Goal: Task Accomplishment & Management: Use online tool/utility

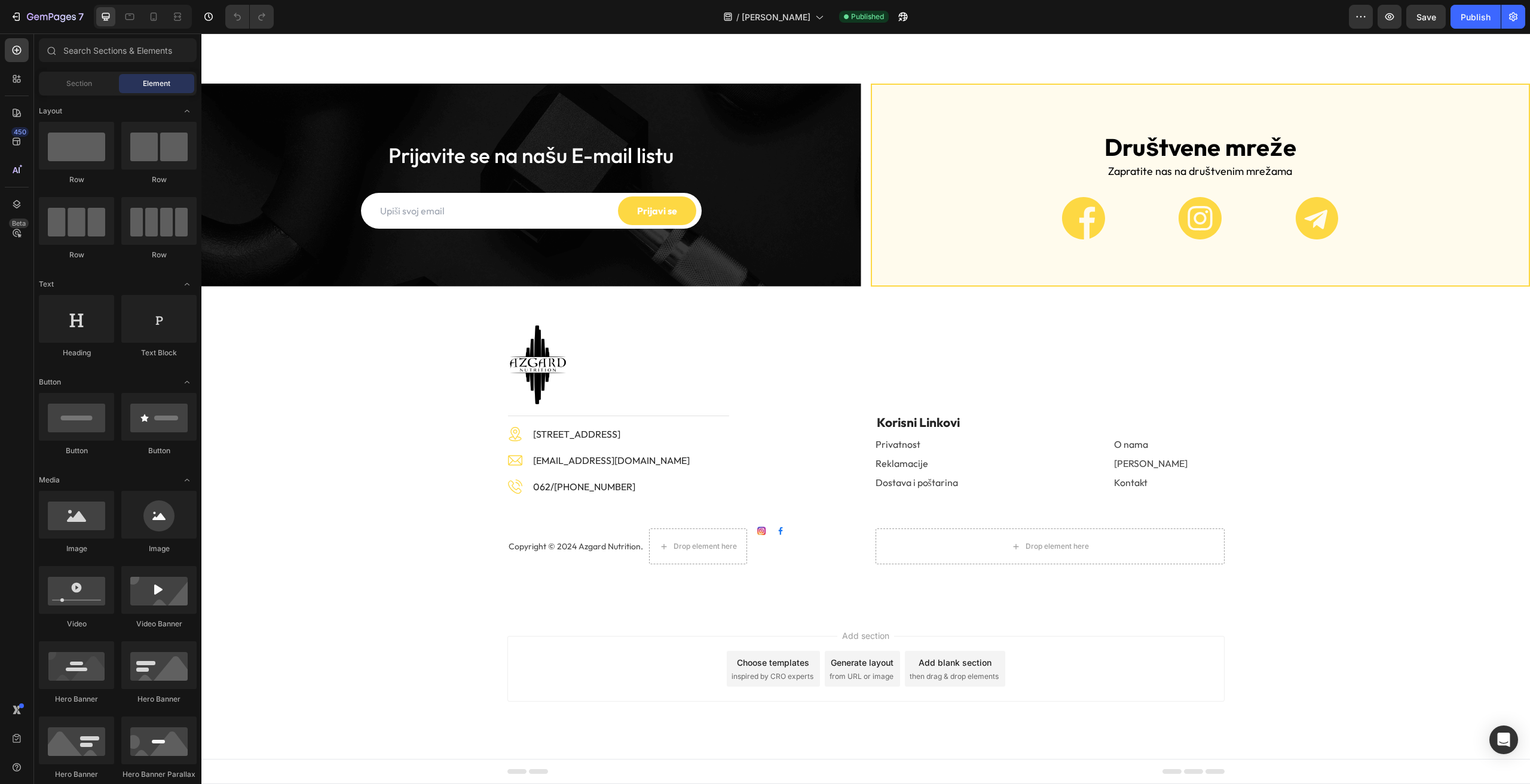
scroll to position [1135, 0]
click at [152, 13] on icon at bounding box center [154, 16] width 6 height 9
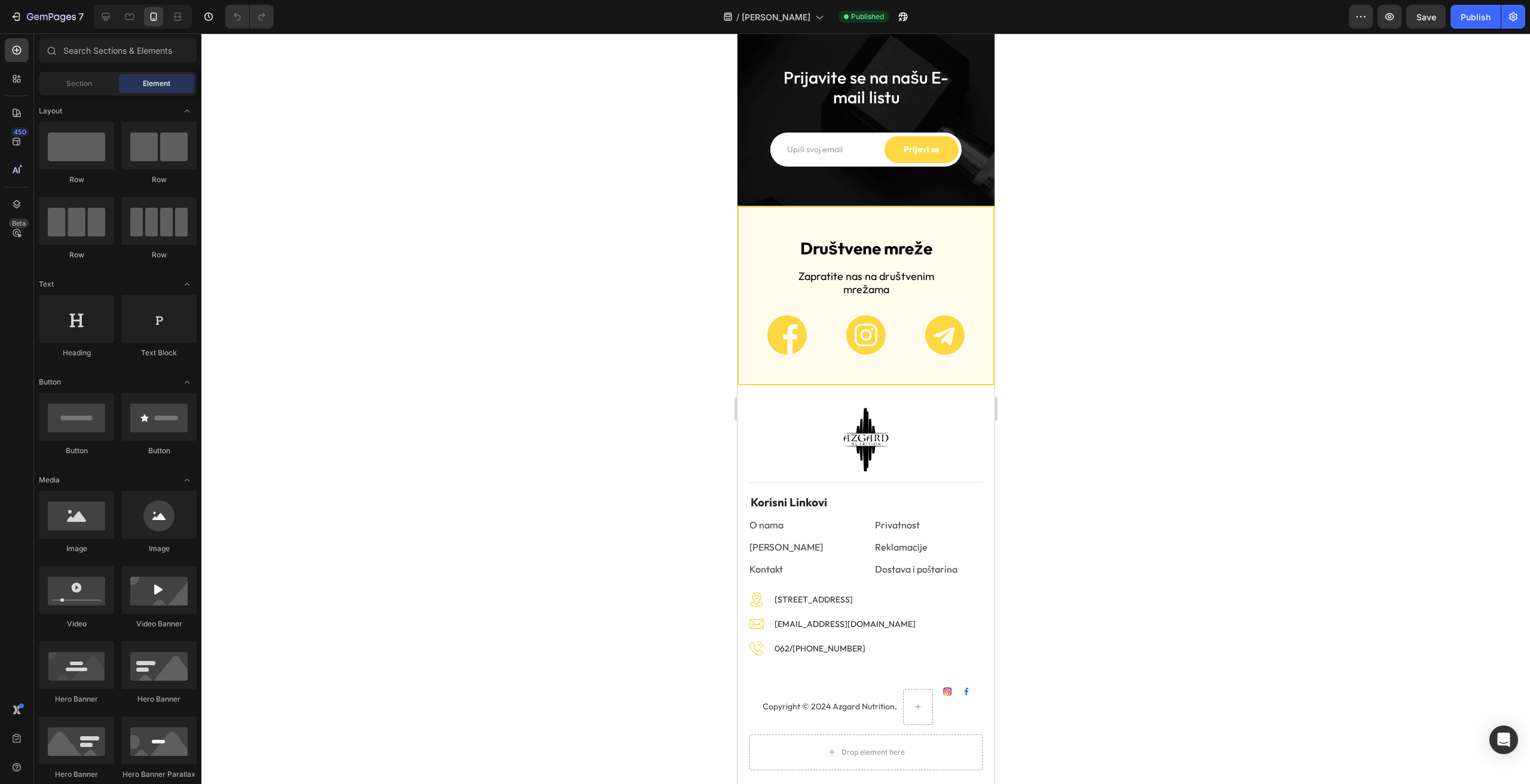
scroll to position [4438, 0]
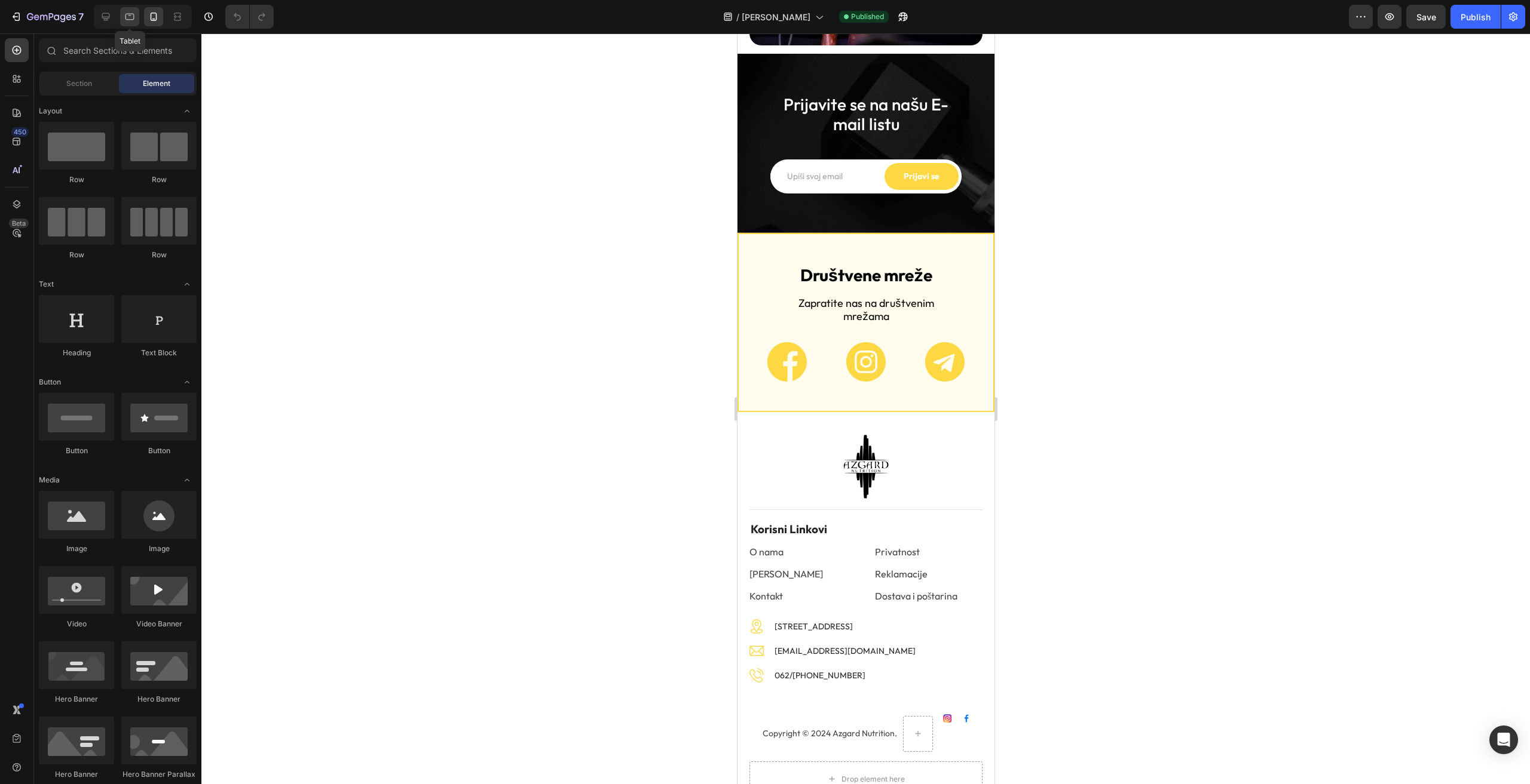
click at [122, 17] on div at bounding box center [129, 16] width 19 height 19
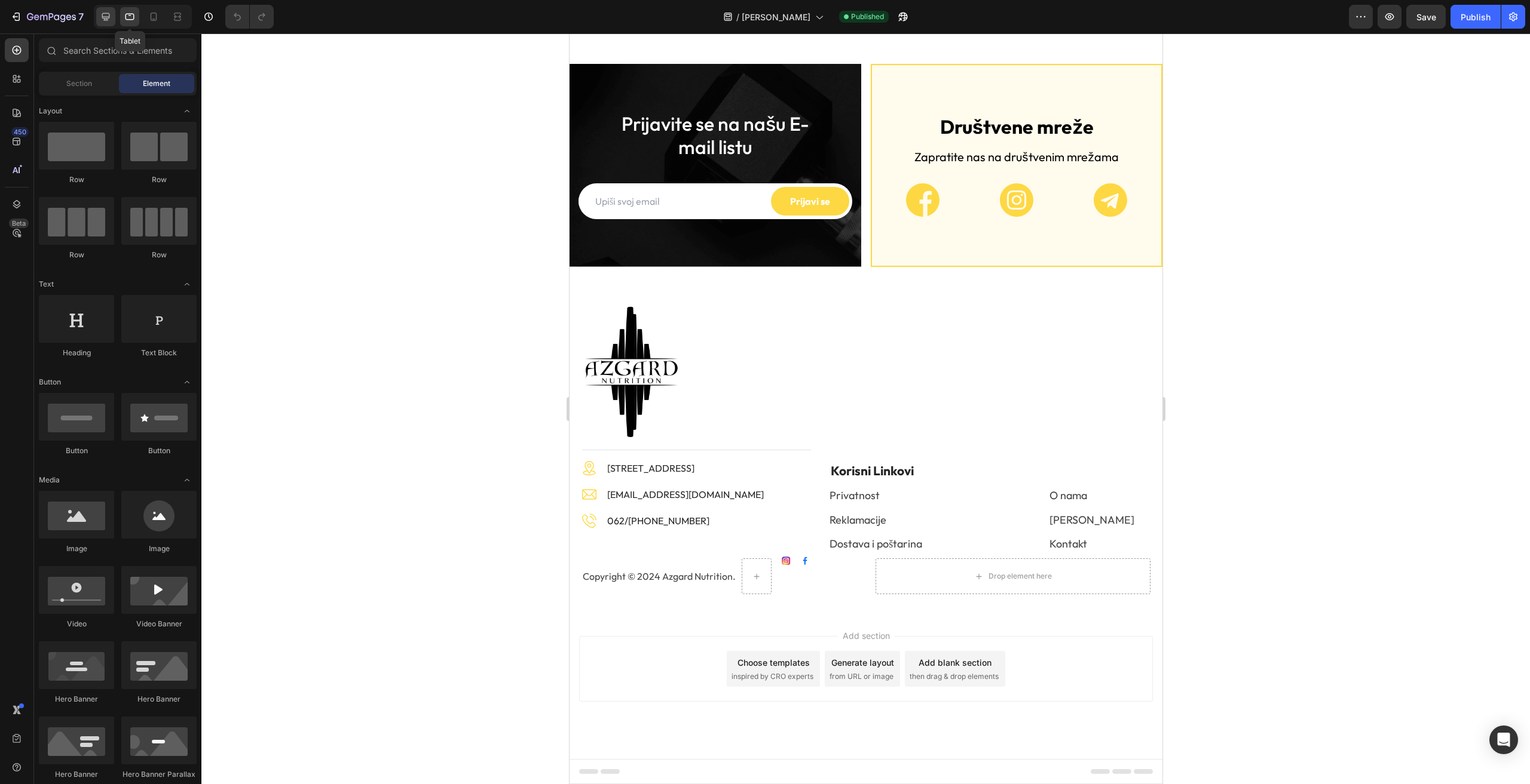
scroll to position [1049, 0]
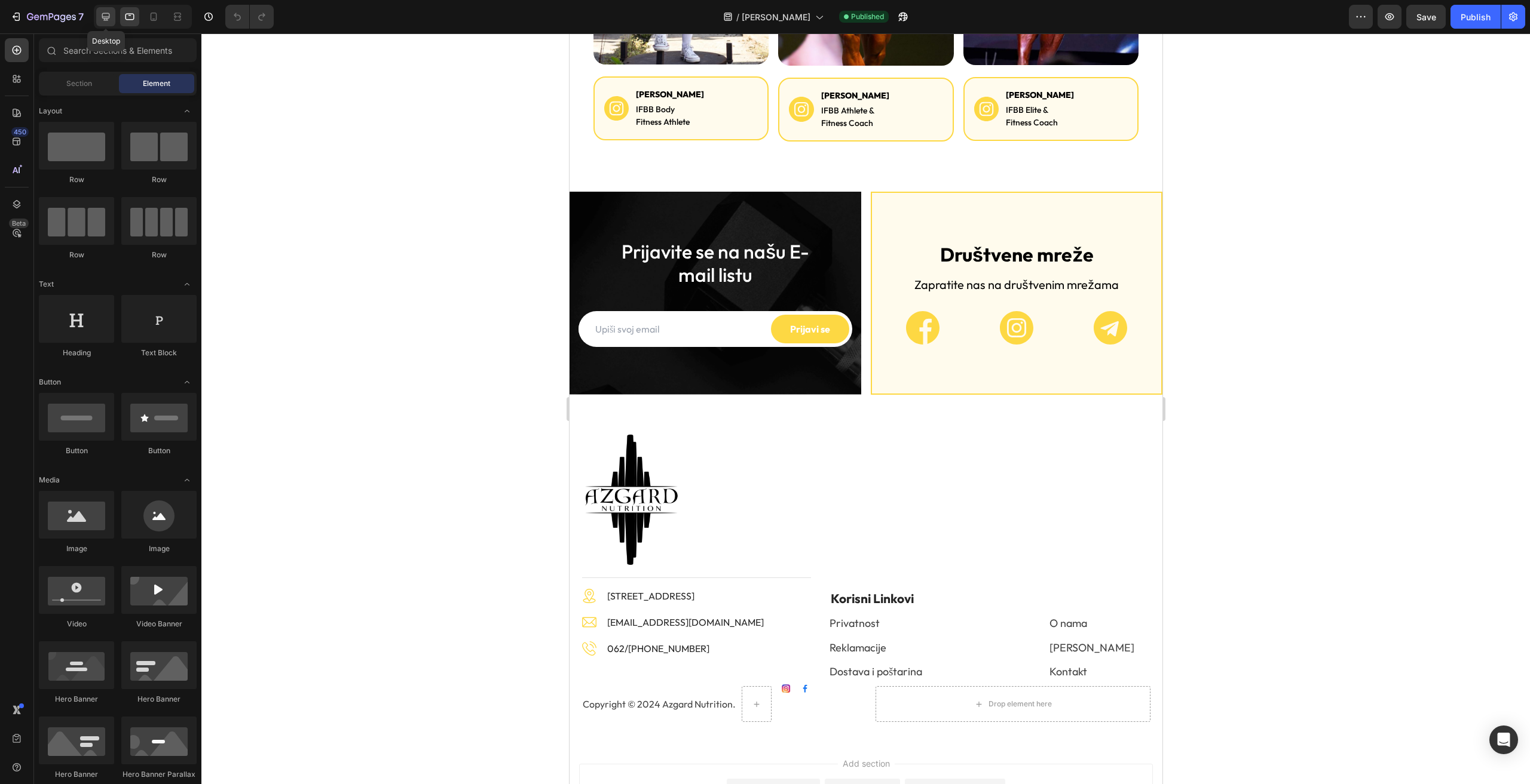
click at [107, 16] on icon at bounding box center [105, 16] width 12 height 12
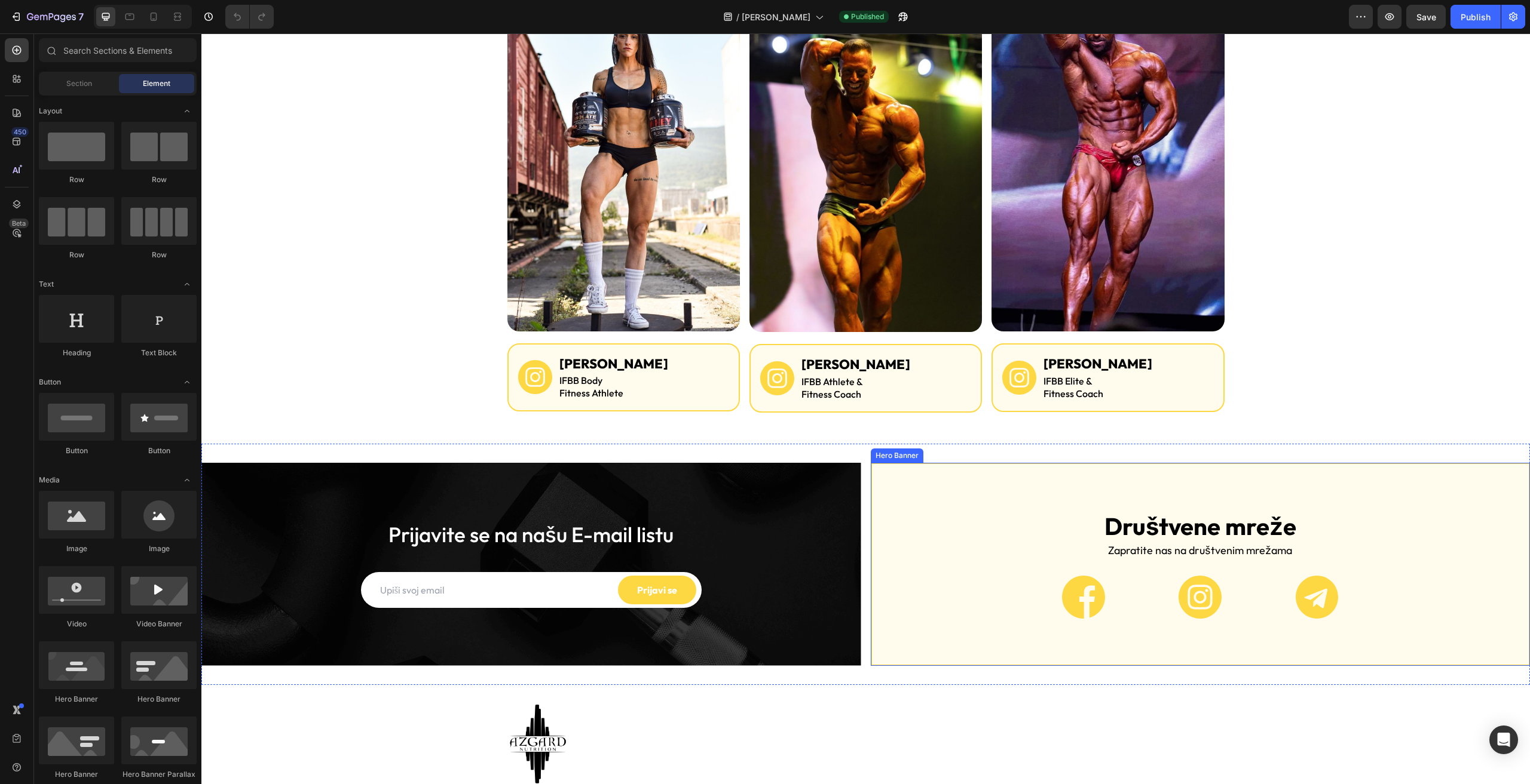
click at [972, 466] on div "Overlay" at bounding box center [1200, 565] width 657 height 201
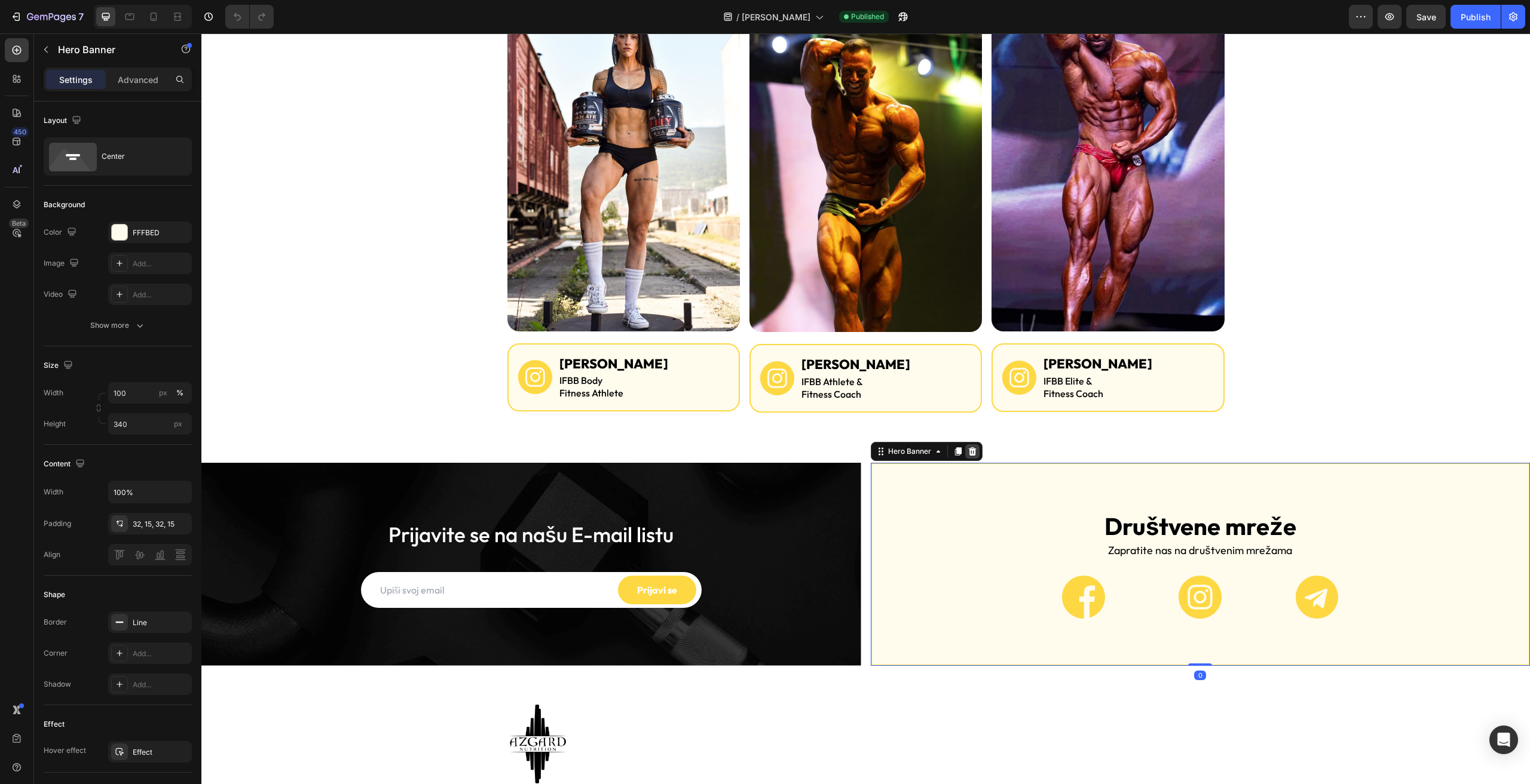
click at [968, 452] on icon at bounding box center [972, 452] width 9 height 9
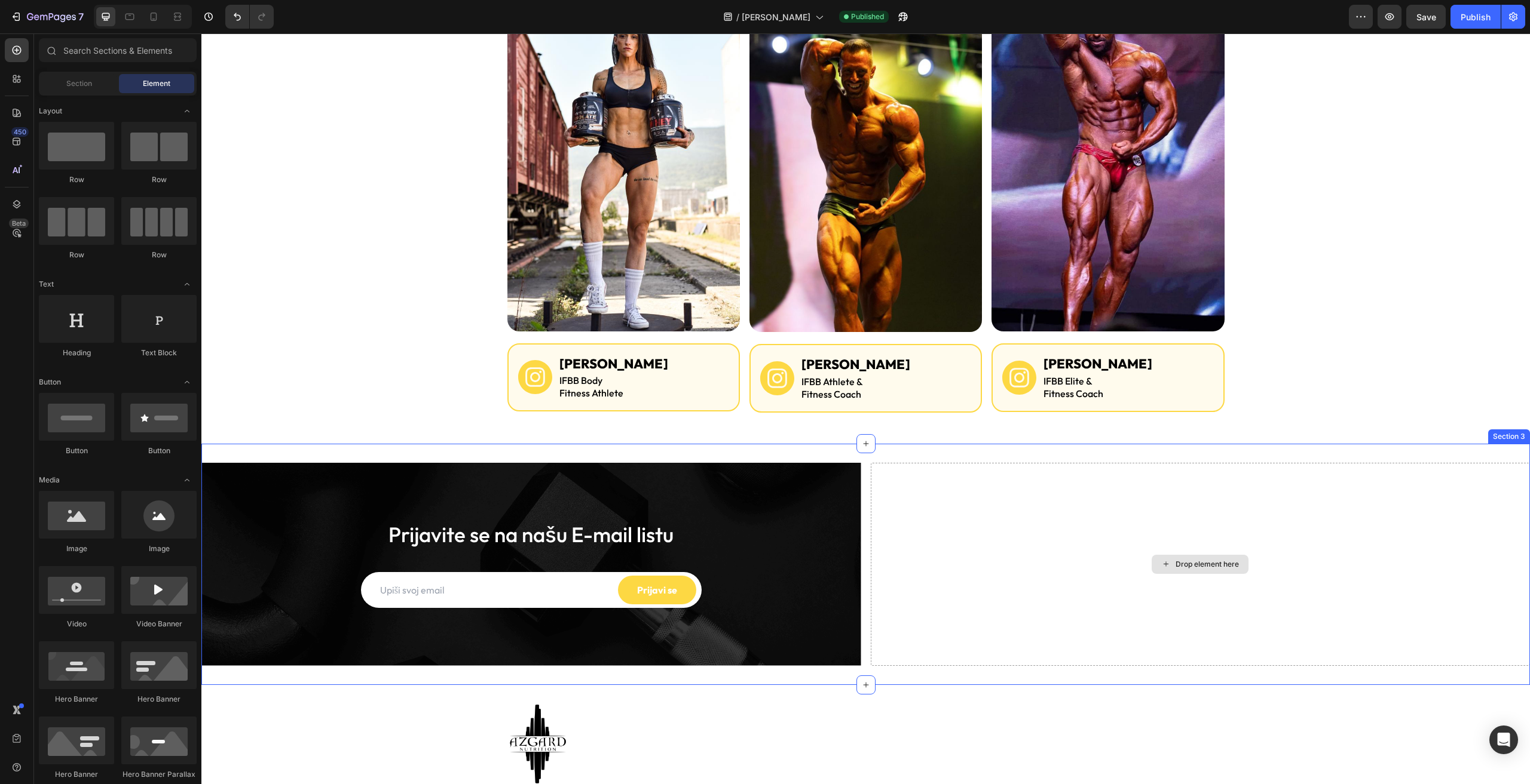
click at [958, 490] on div "Drop element here" at bounding box center [1200, 564] width 660 height 203
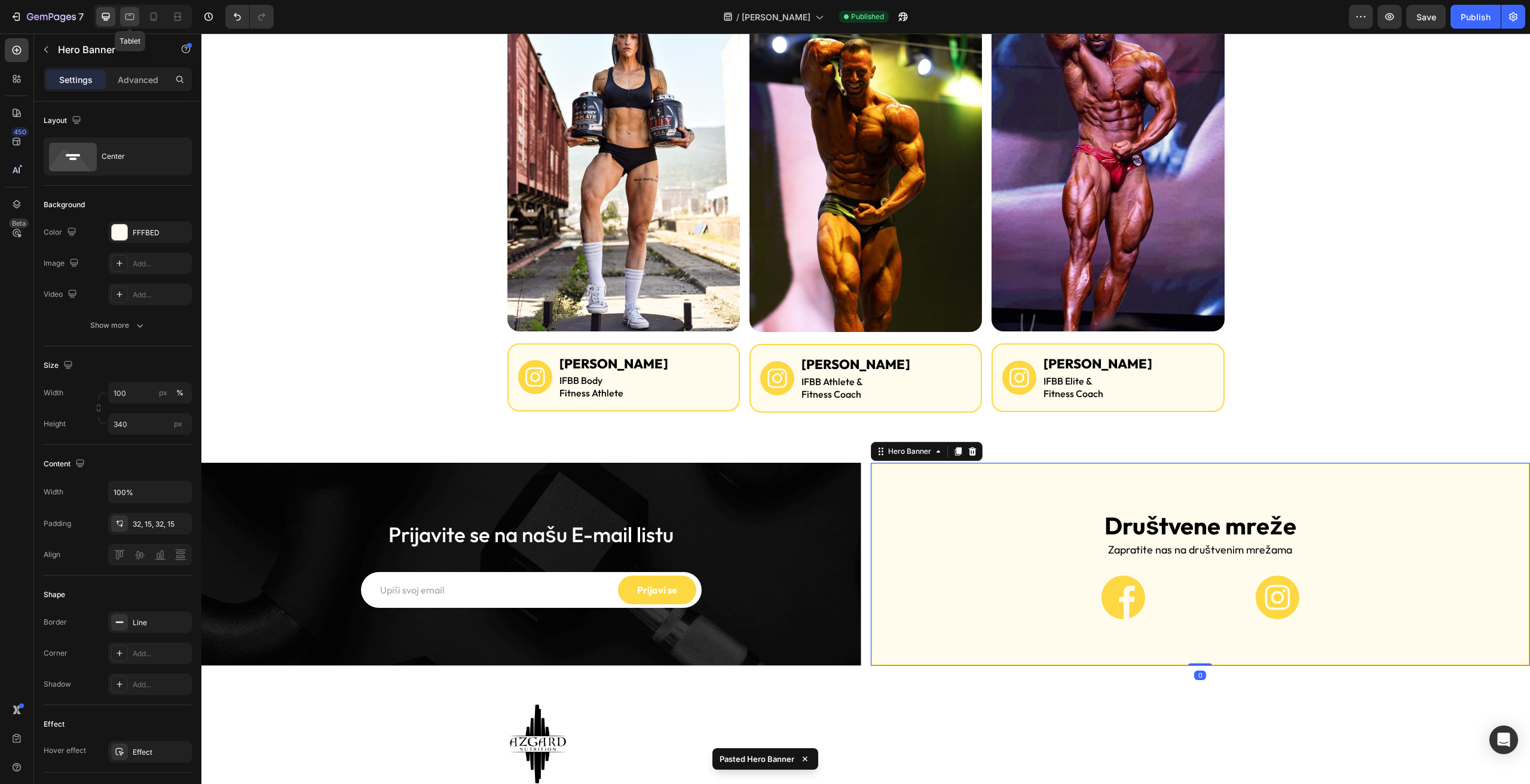
click at [127, 20] on icon at bounding box center [129, 17] width 9 height 6
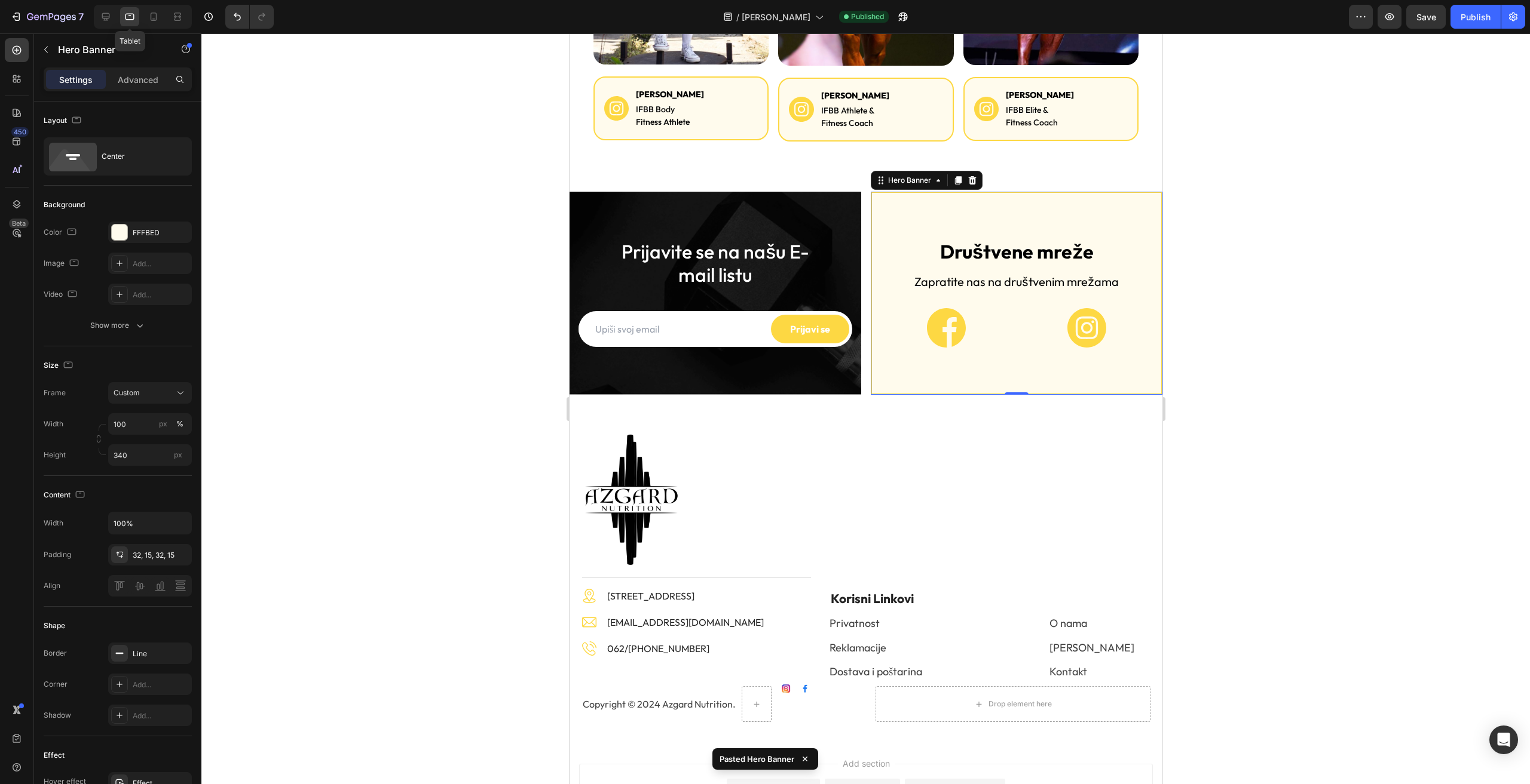
scroll to position [1151, 0]
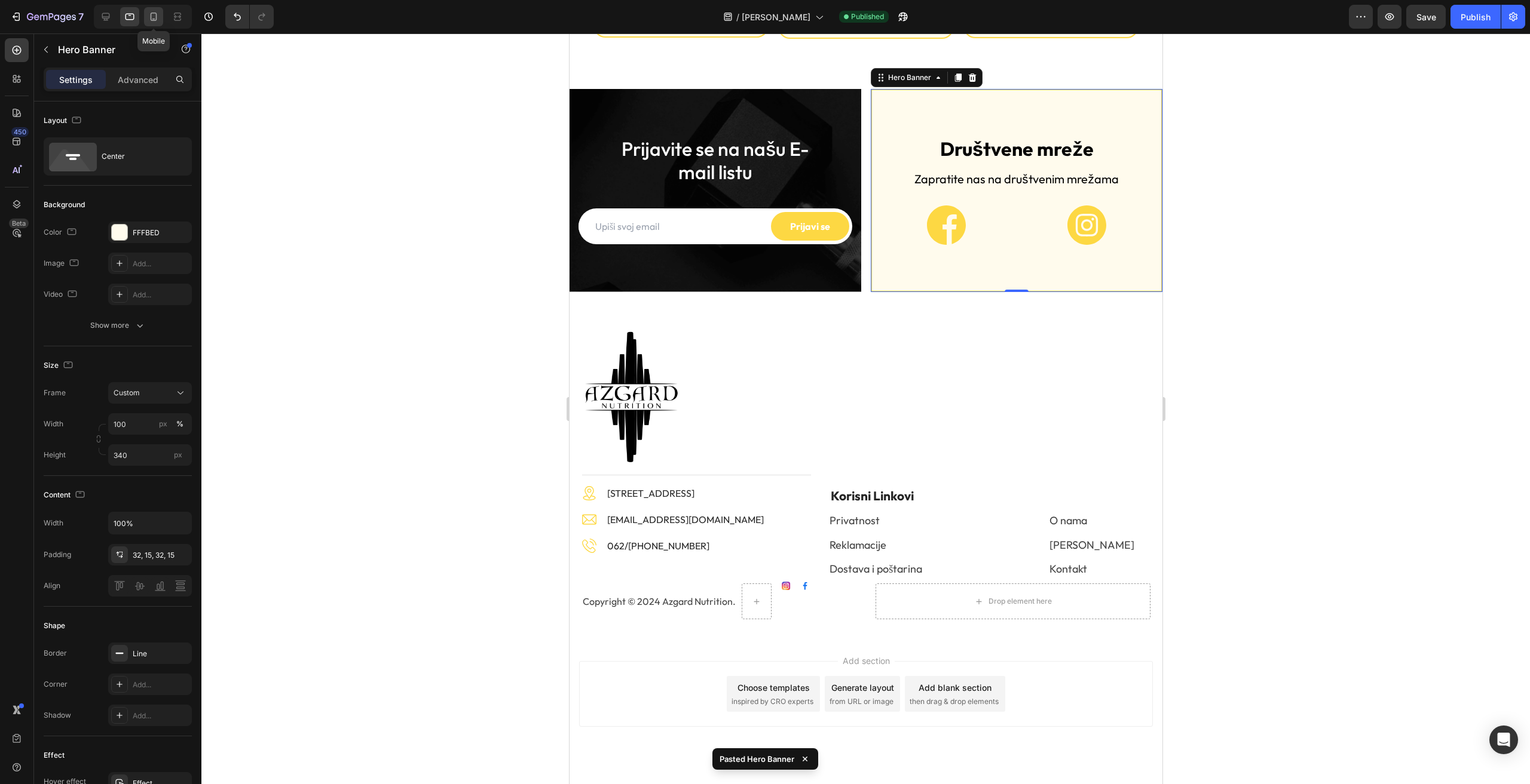
click at [146, 12] on div at bounding box center [154, 16] width 19 height 19
type input "300"
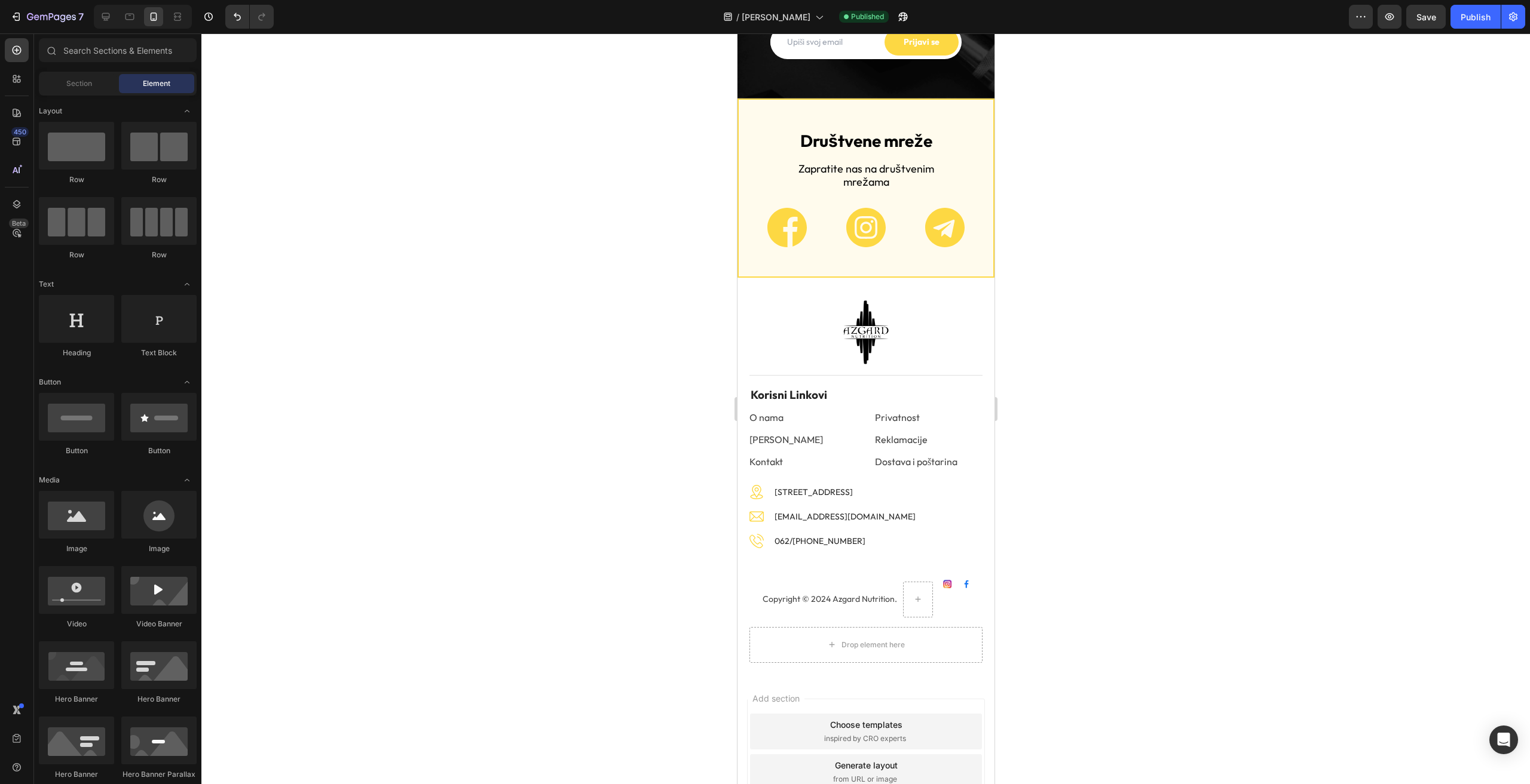
scroll to position [4343, 0]
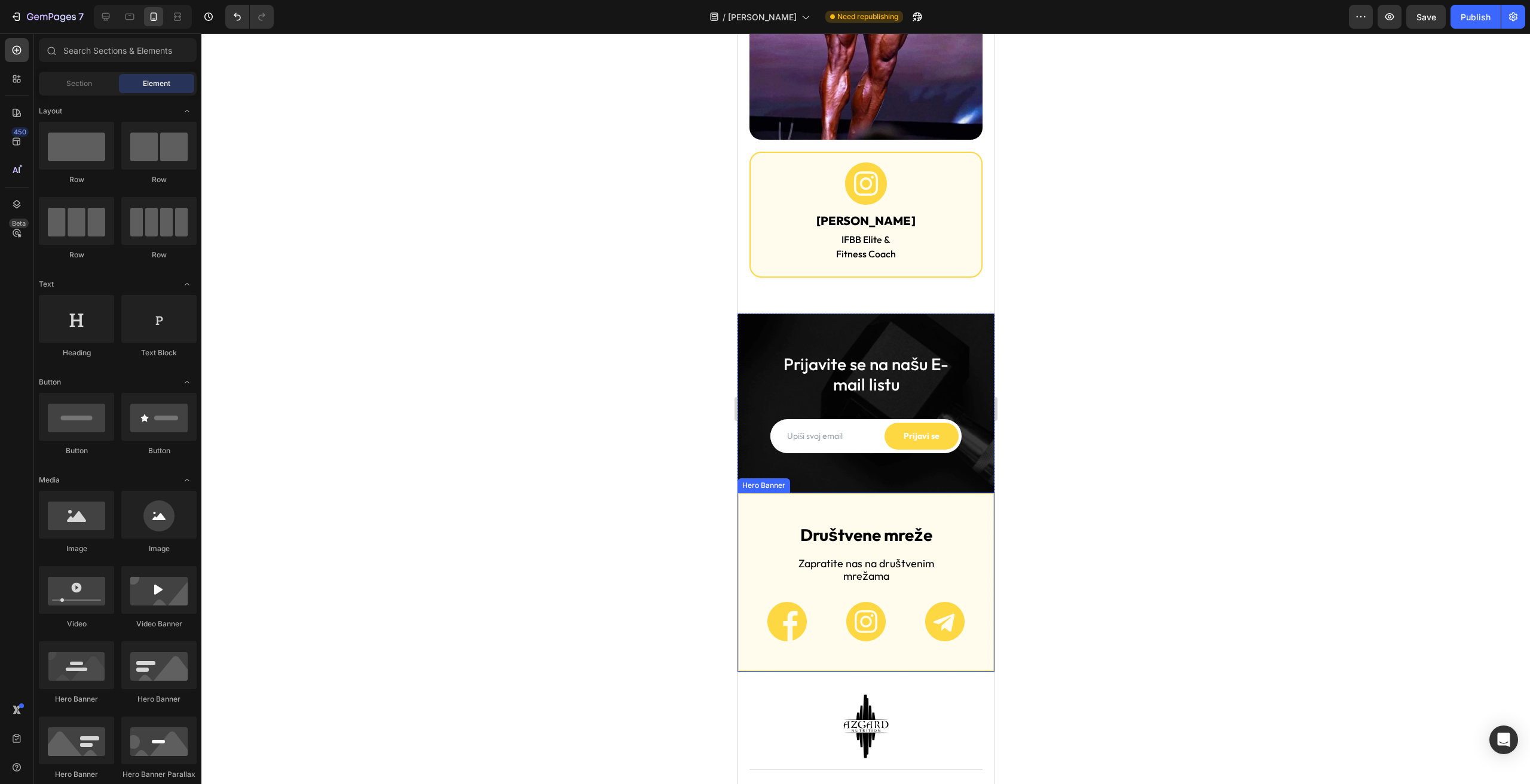
click at [769, 494] on div "Overlay" at bounding box center [865, 583] width 255 height 177
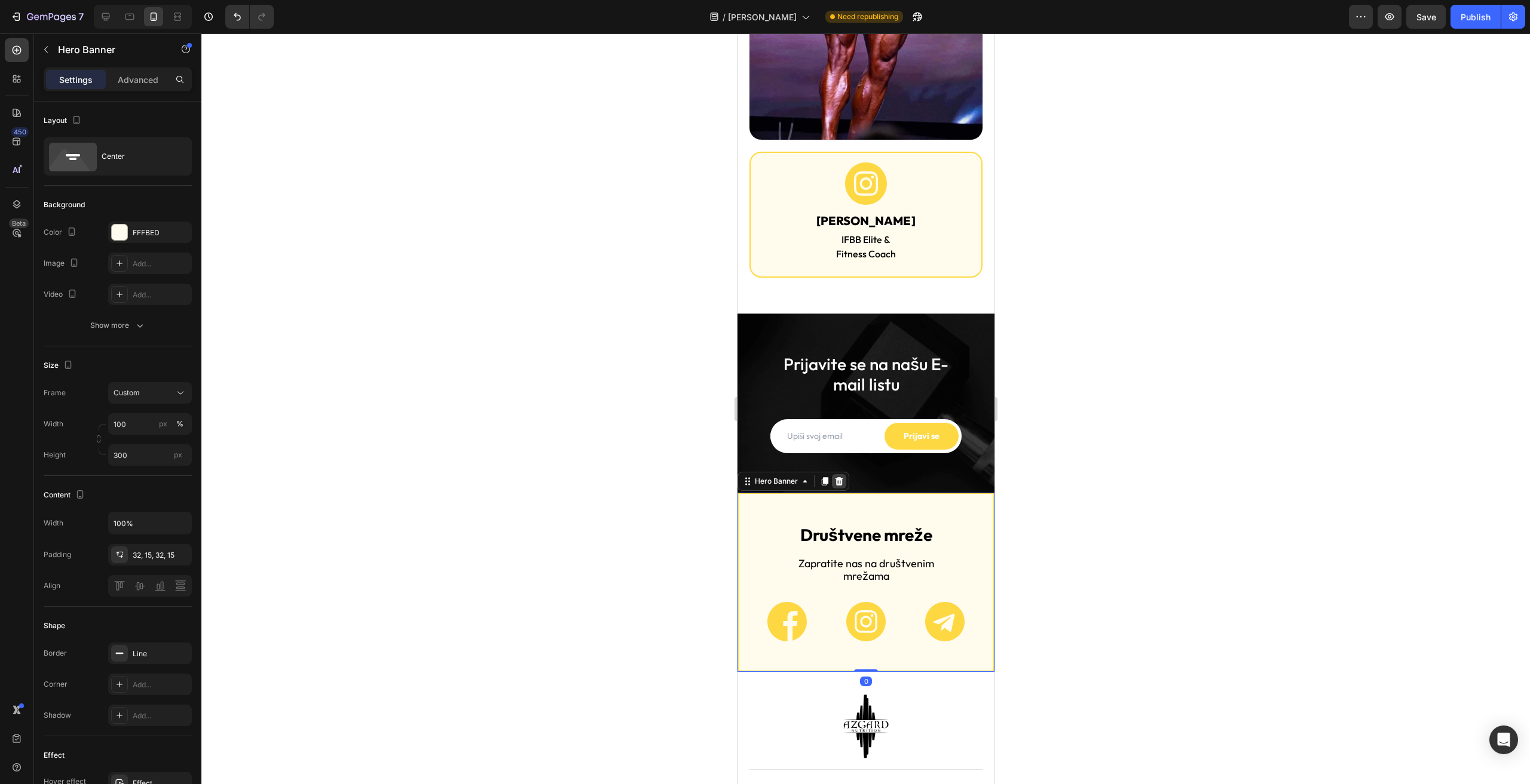
click at [836, 477] on icon at bounding box center [839, 481] width 8 height 9
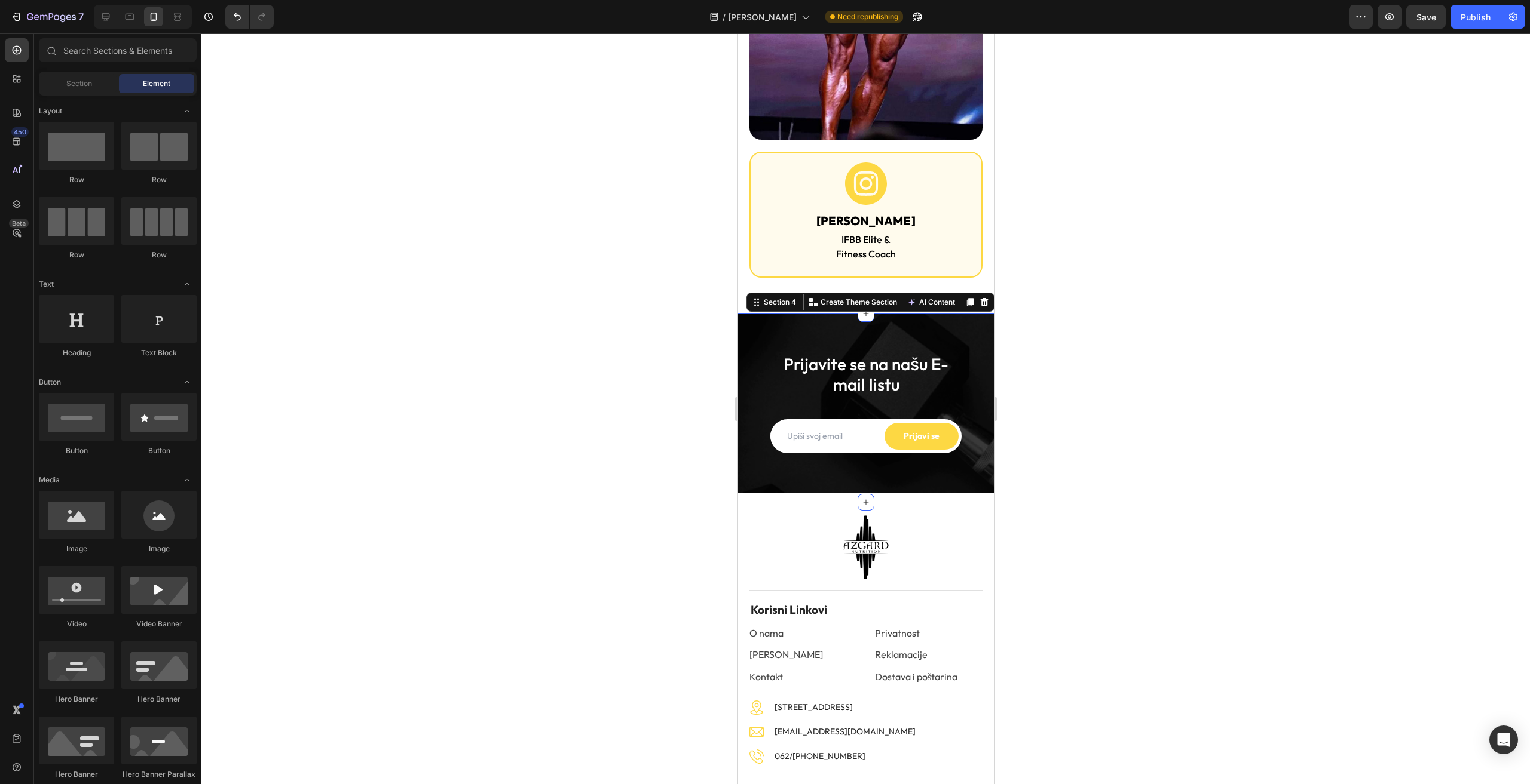
click at [773, 331] on div "Prijavite se na našu E-mail listu Heading Email Field Prijavi se Submit Button …" at bounding box center [865, 407] width 257 height 189
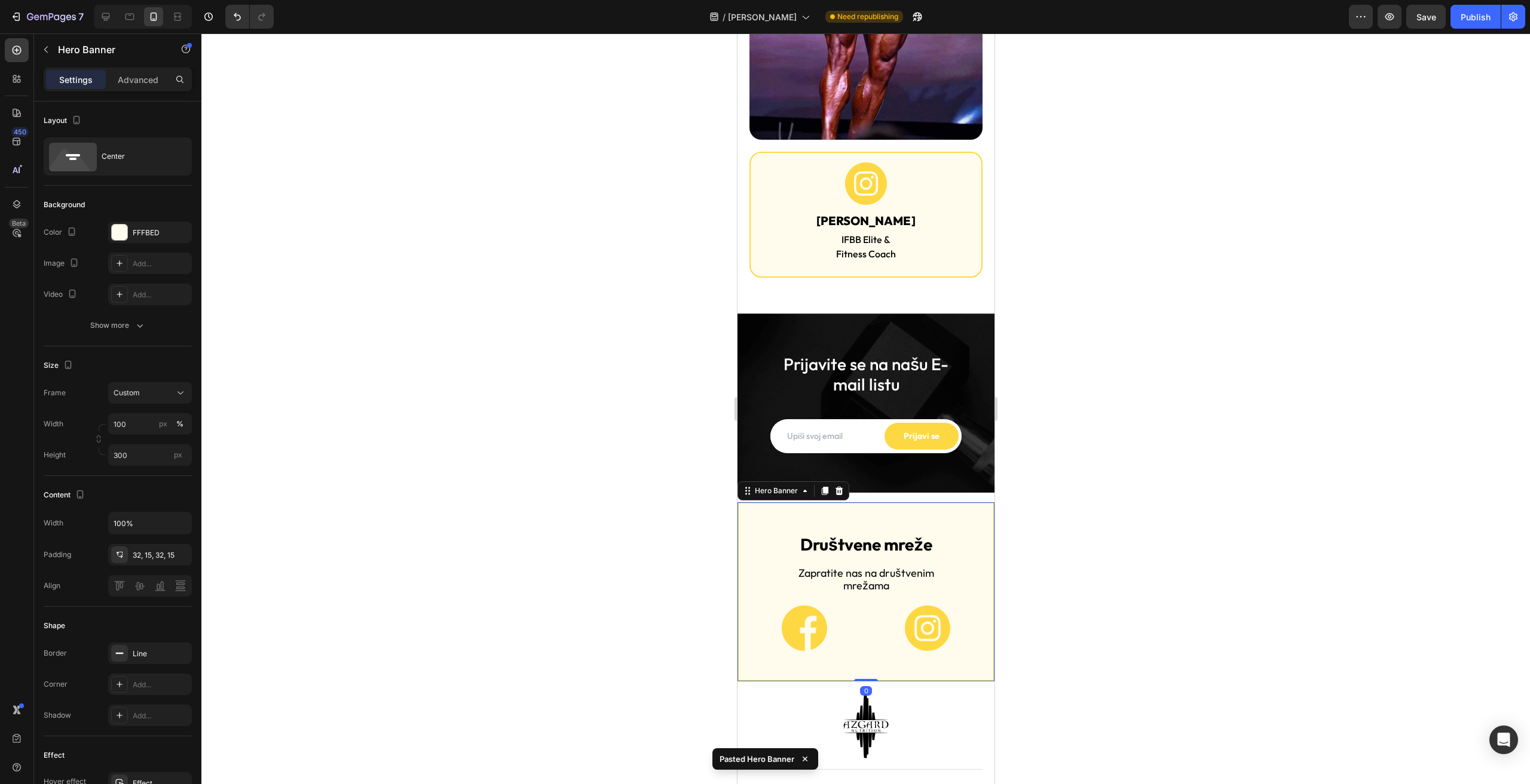
click at [1149, 359] on div at bounding box center [866, 409] width 1329 height 751
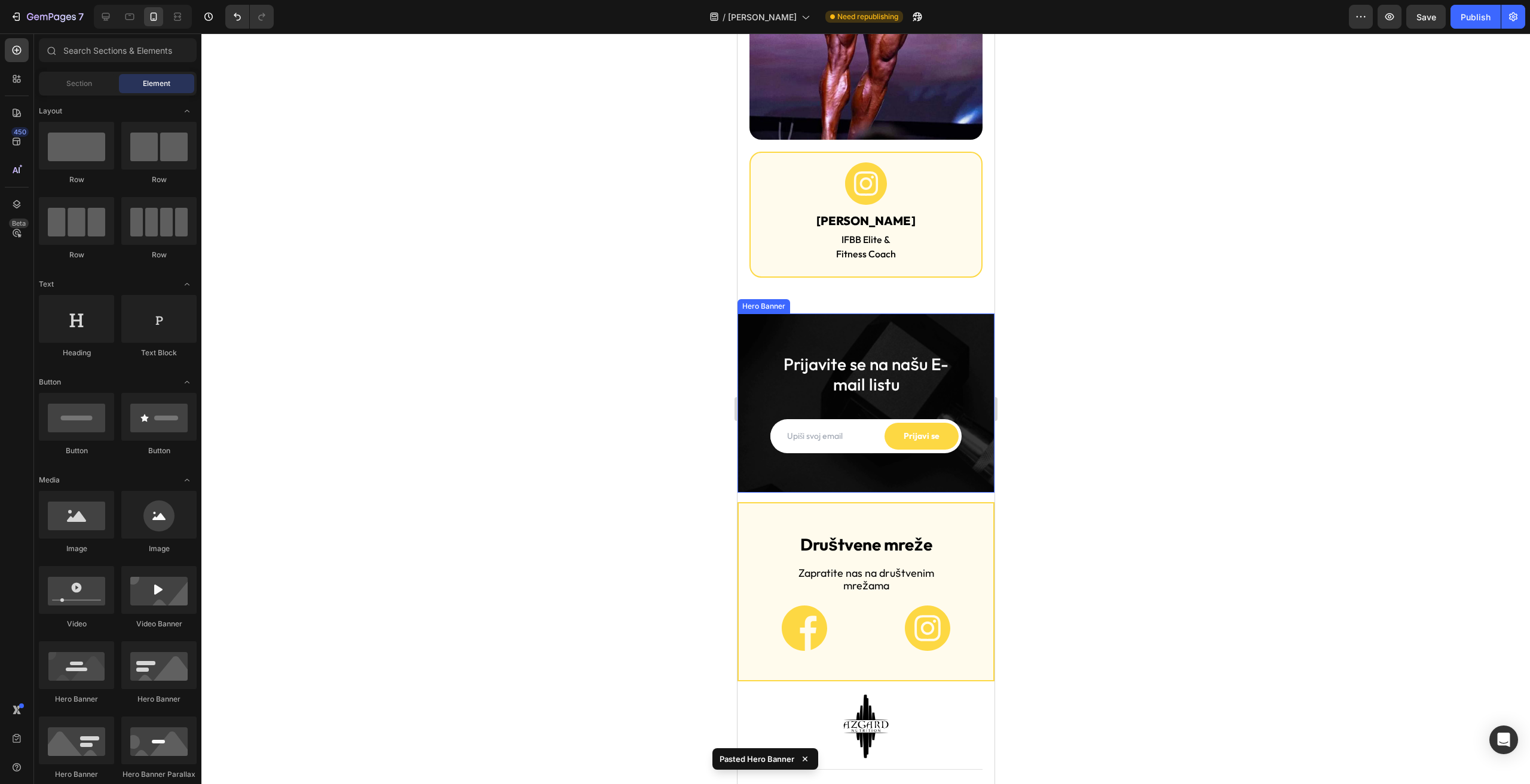
click at [757, 313] on div "Overlay" at bounding box center [865, 403] width 257 height 179
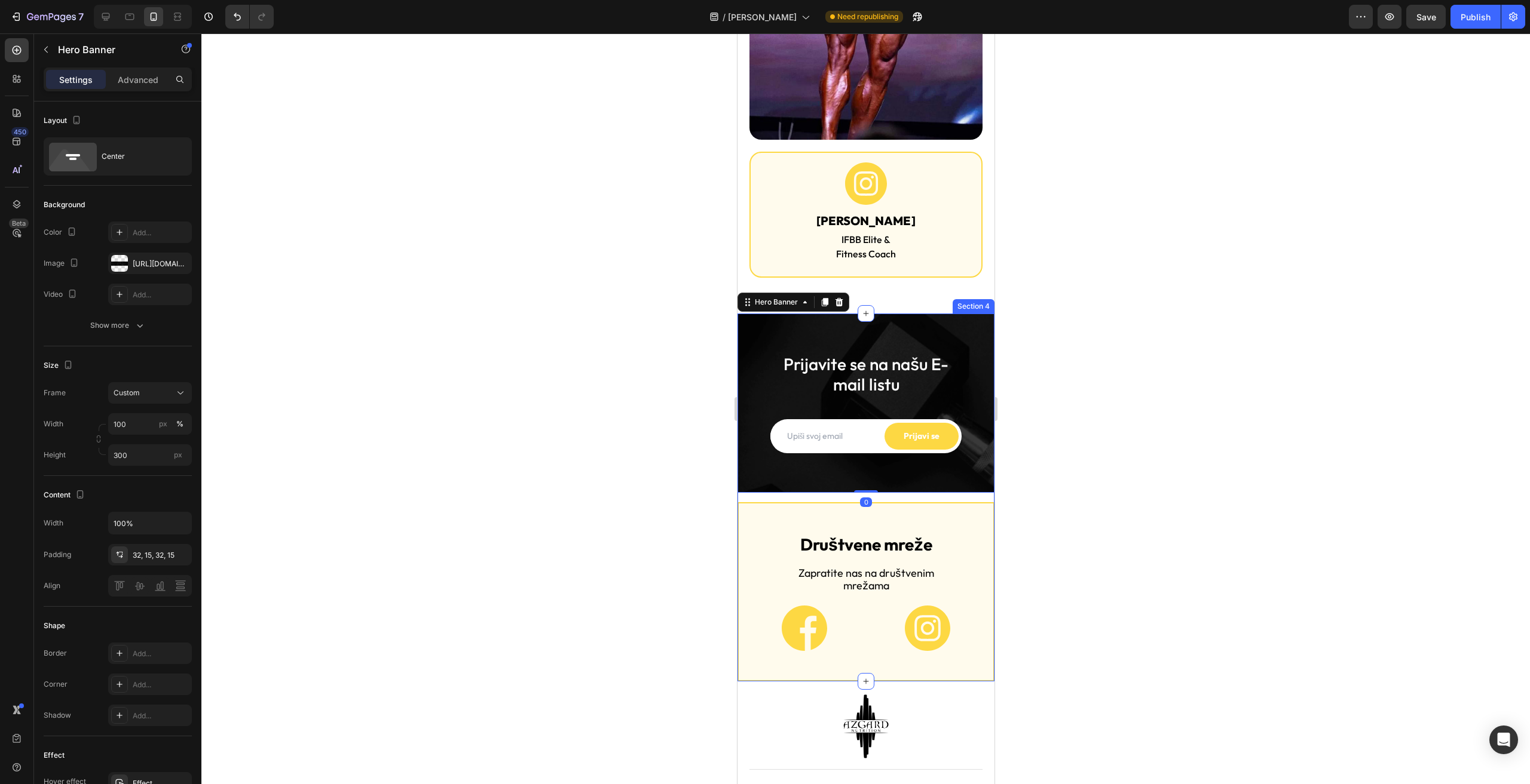
click at [756, 335] on div "Prijavite se na našu E-mail listu Heading Email Field Prijavi se Submit Button …" at bounding box center [865, 497] width 257 height 368
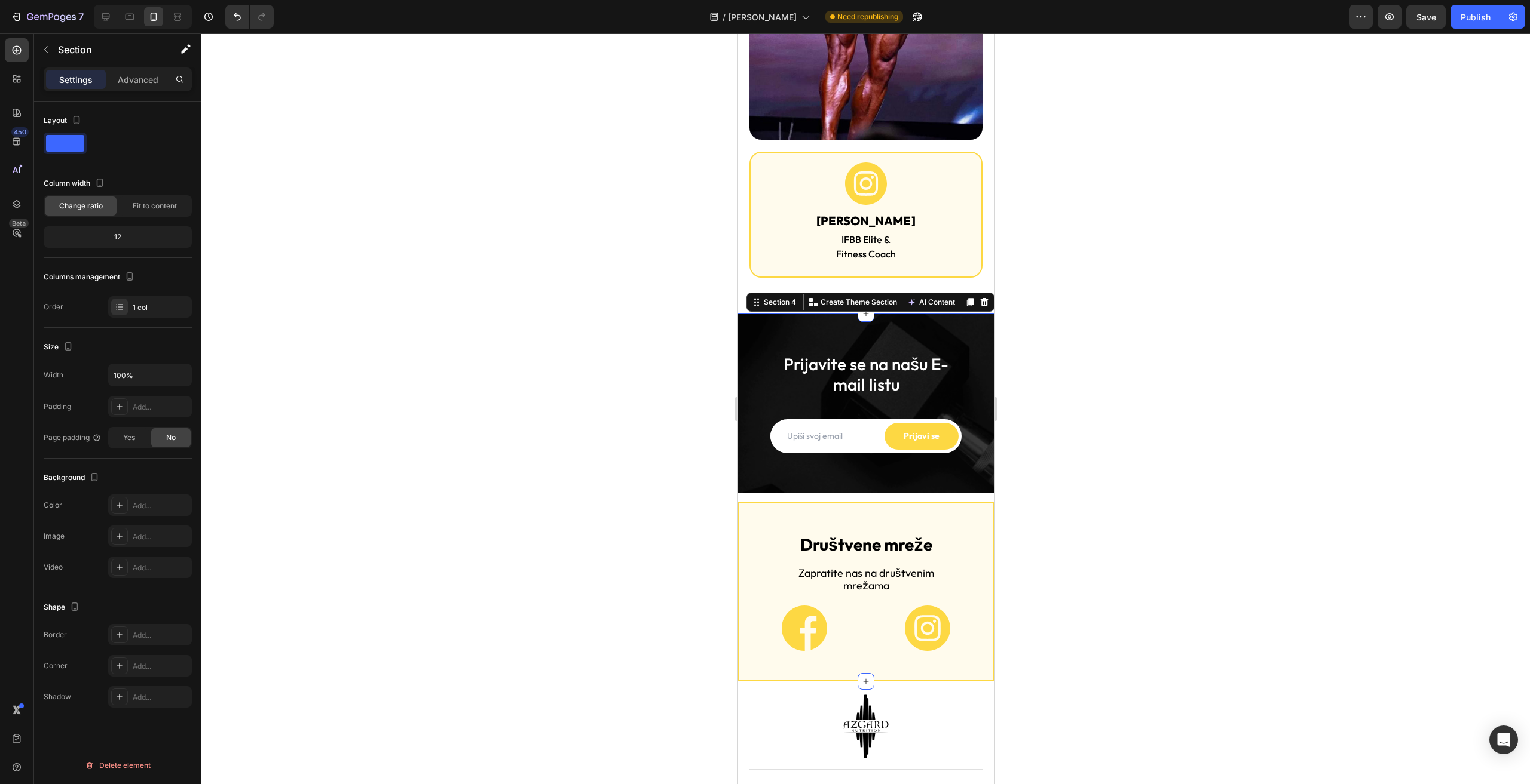
drag, startPoint x: 148, startPoint y: 73, endPoint x: 154, endPoint y: 93, distance: 20.9
click at [147, 74] on p "Advanced" at bounding box center [138, 80] width 41 height 13
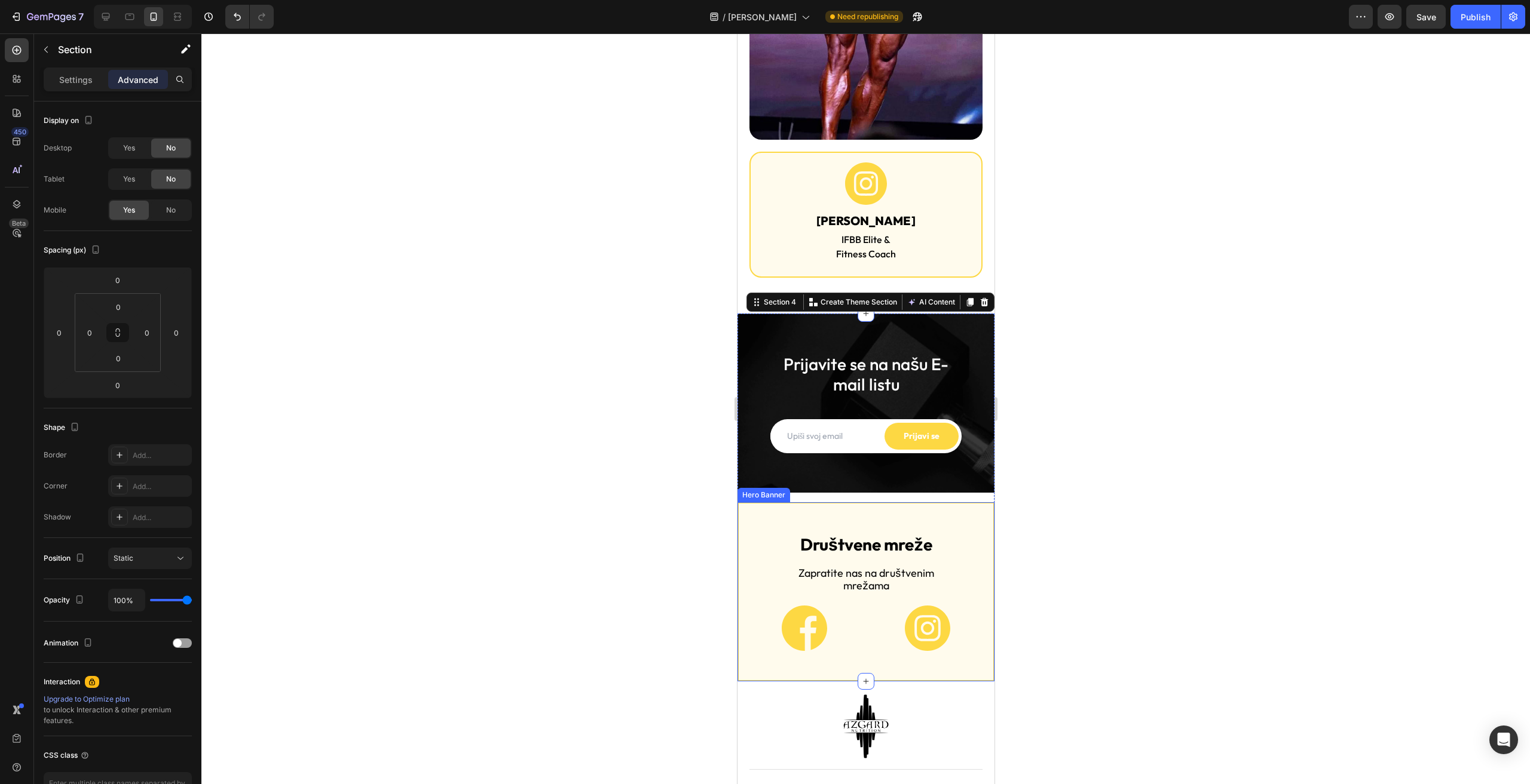
click at [784, 514] on div "Društvene mreže Heading Zapratite nas na društvenim mrežama Heading Image Image…" at bounding box center [865, 592] width 255 height 157
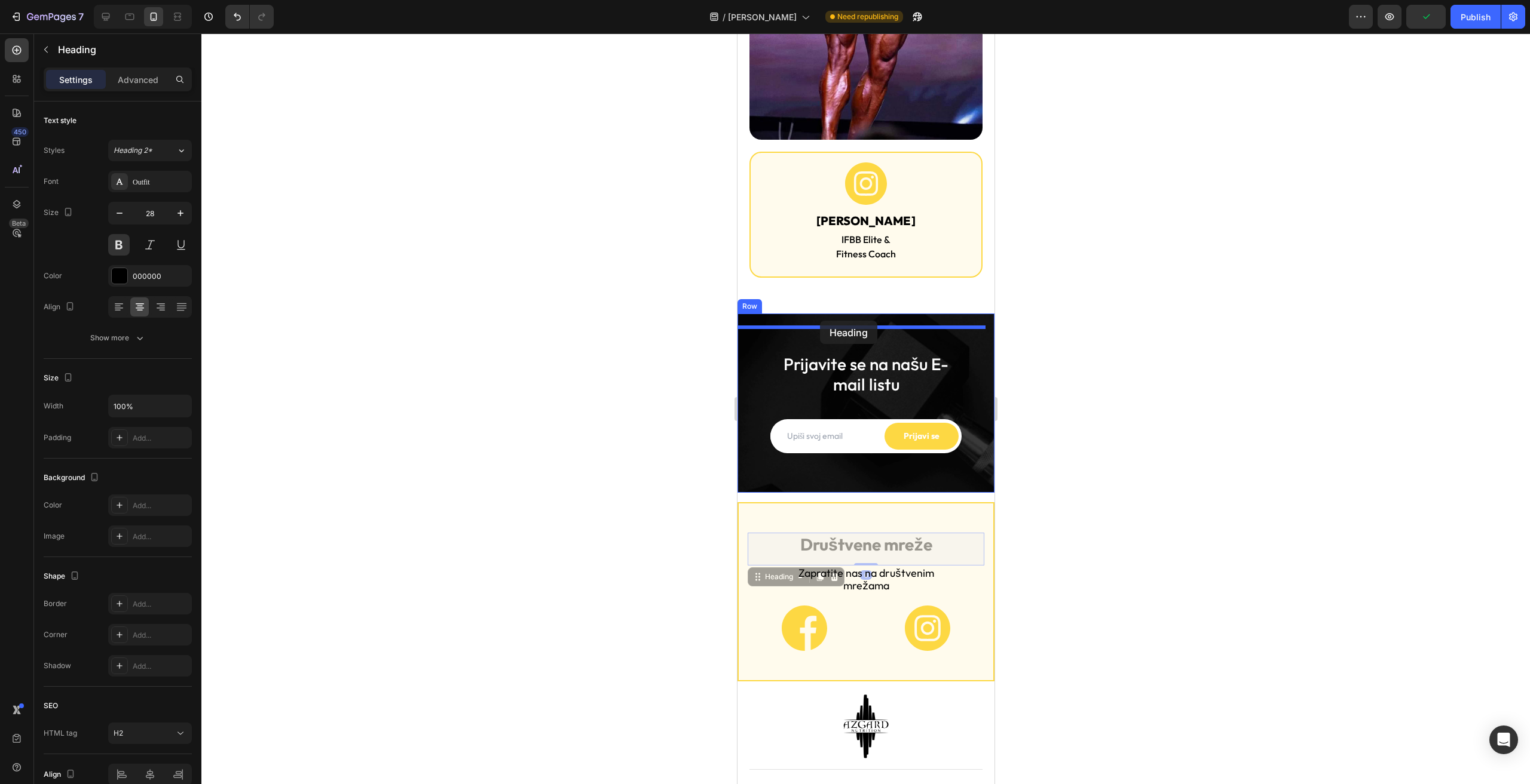
drag, startPoint x: 775, startPoint y: 365, endPoint x: 819, endPoint y: 321, distance: 62.2
click at [765, 533] on h2 "Društvene mreže" at bounding box center [865, 544] width 237 height 24
click at [757, 534] on p "Društvene mreže" at bounding box center [865, 544] width 234 height 21
click at [747, 514] on div "Društvene mreže Heading Zapratite nas na društvenim mrežama Heading Image Image…" at bounding box center [865, 592] width 255 height 157
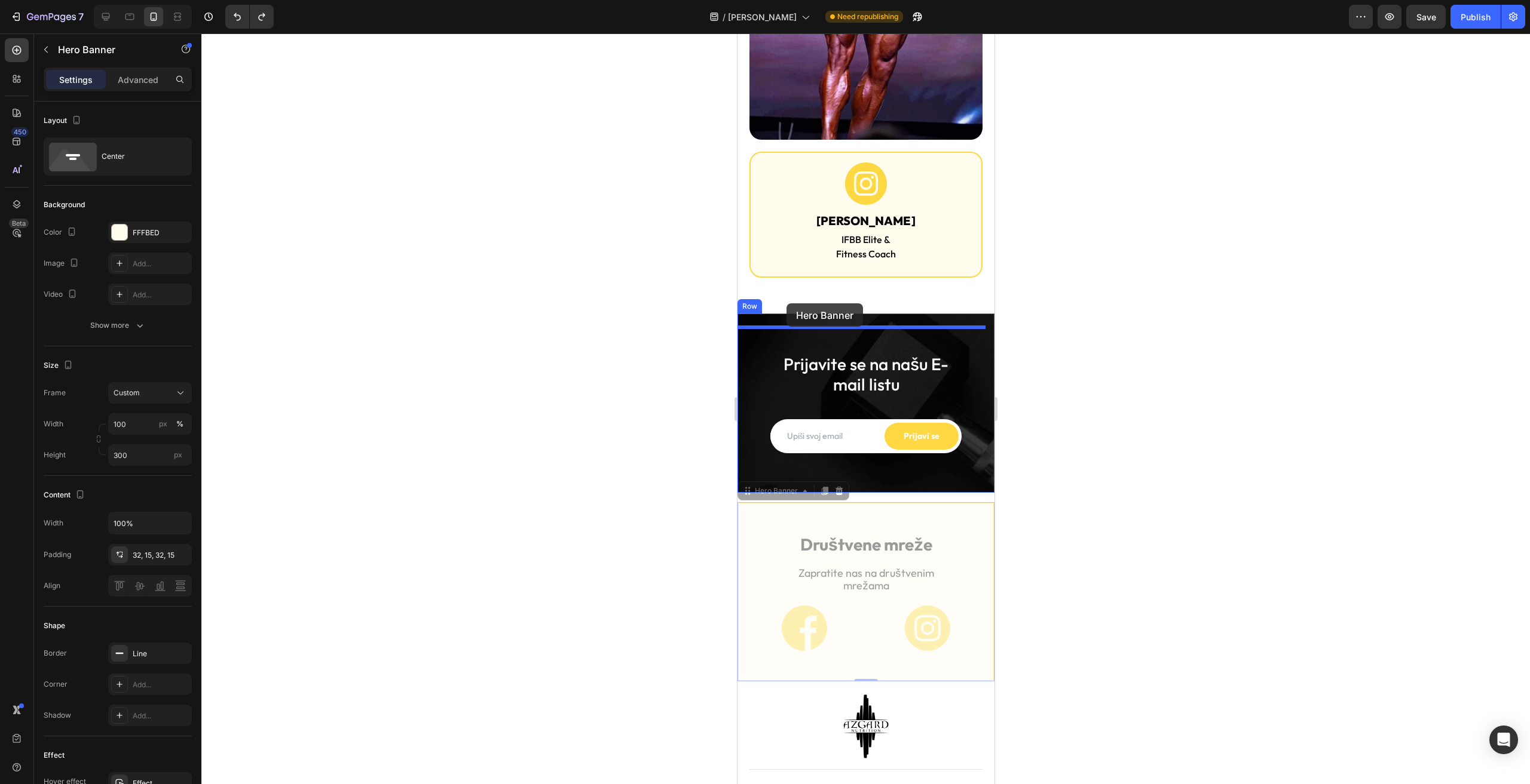
drag, startPoint x: 760, startPoint y: 328, endPoint x: 787, endPoint y: 303, distance: 36.8
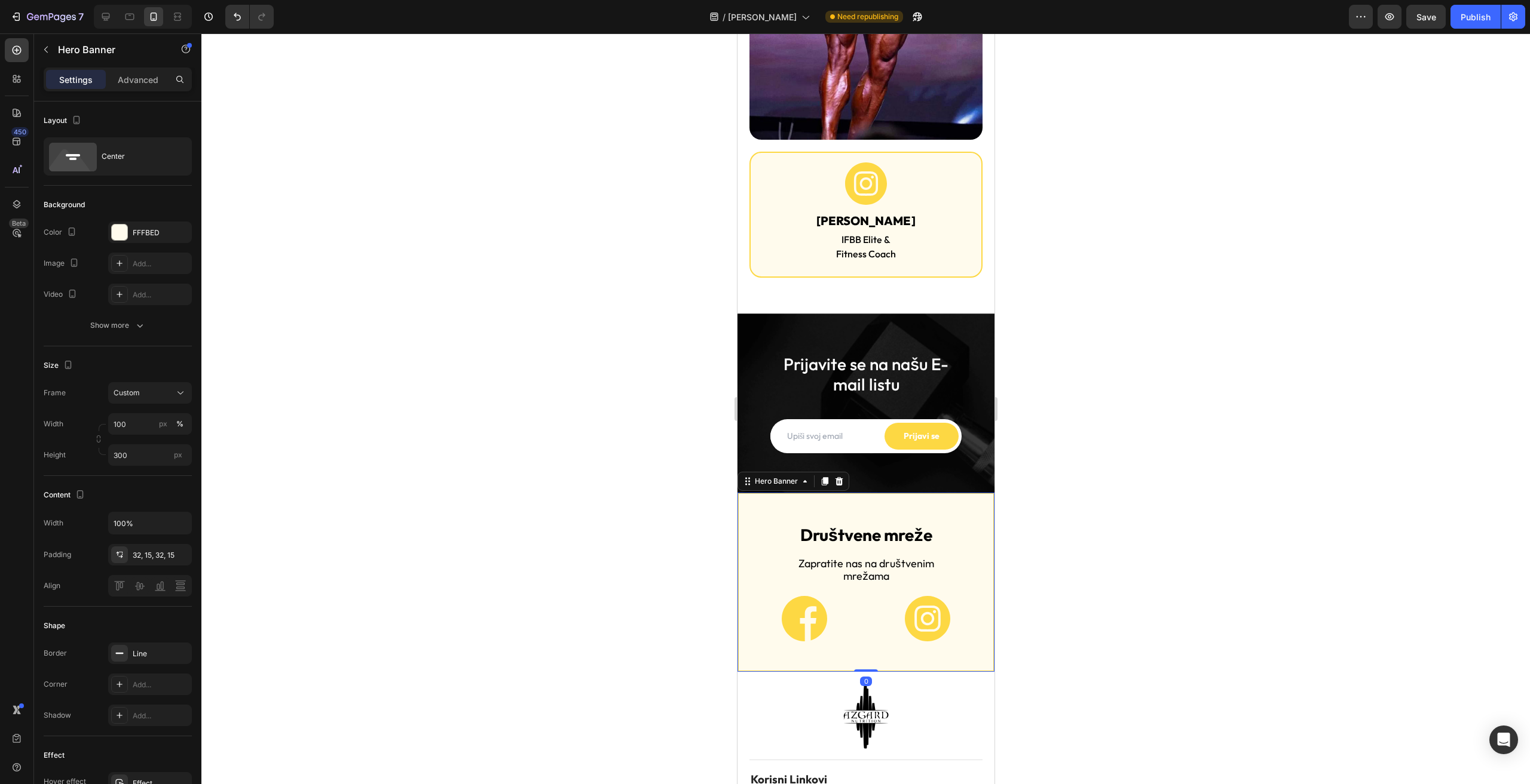
click at [1141, 374] on div at bounding box center [866, 409] width 1329 height 751
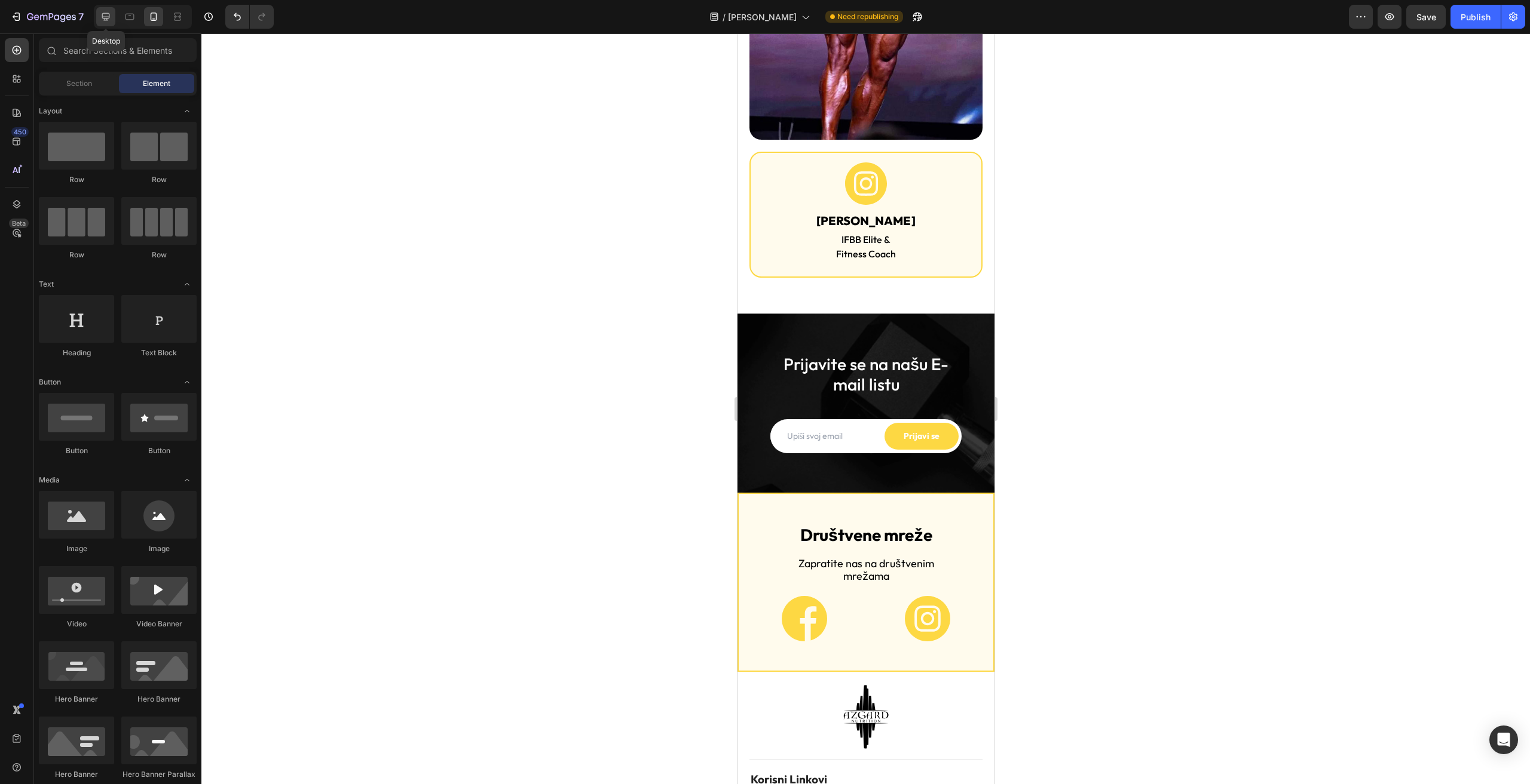
click at [112, 16] on icon at bounding box center [105, 16] width 12 height 12
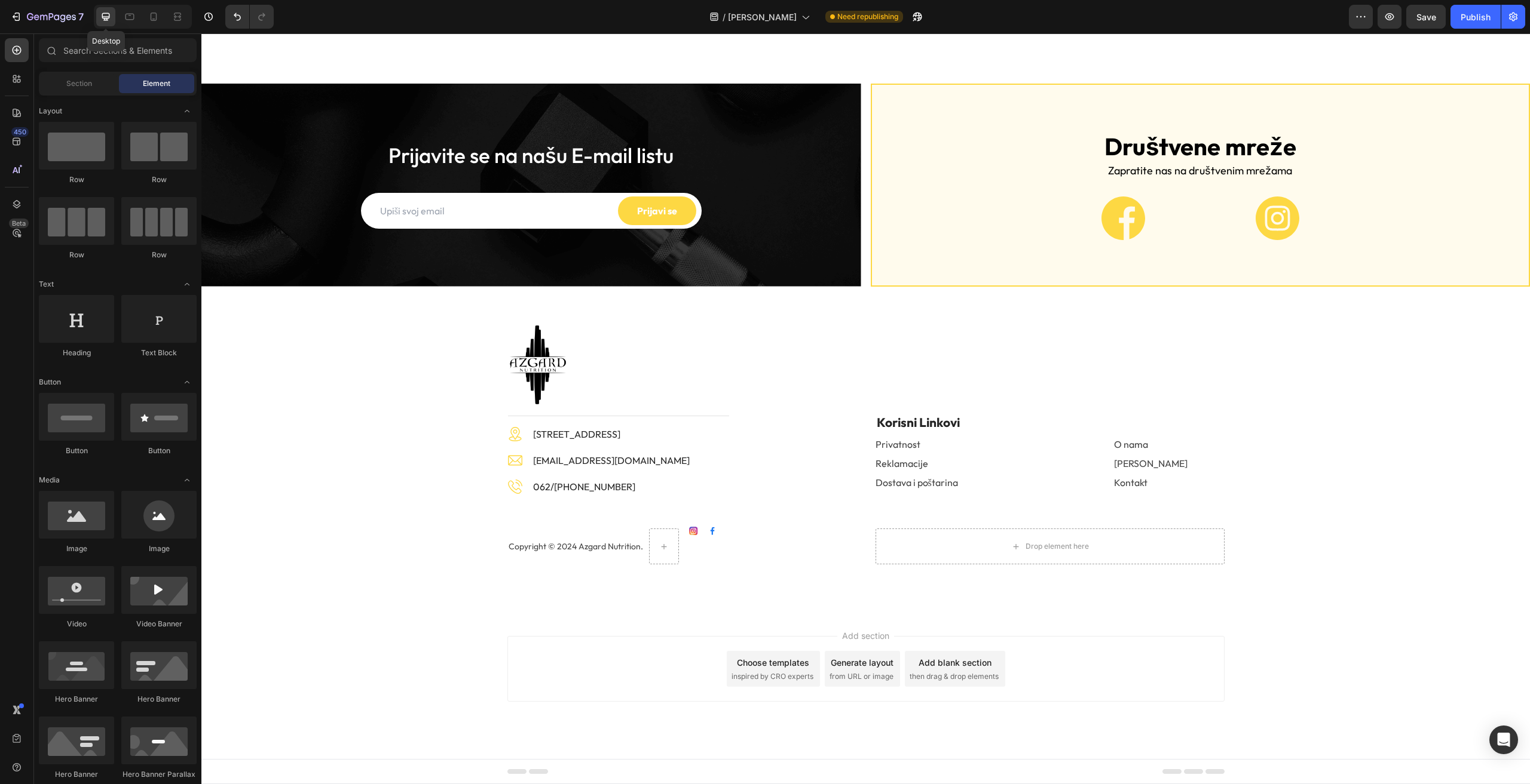
scroll to position [1428, 0]
click at [132, 18] on icon at bounding box center [129, 16] width 12 height 12
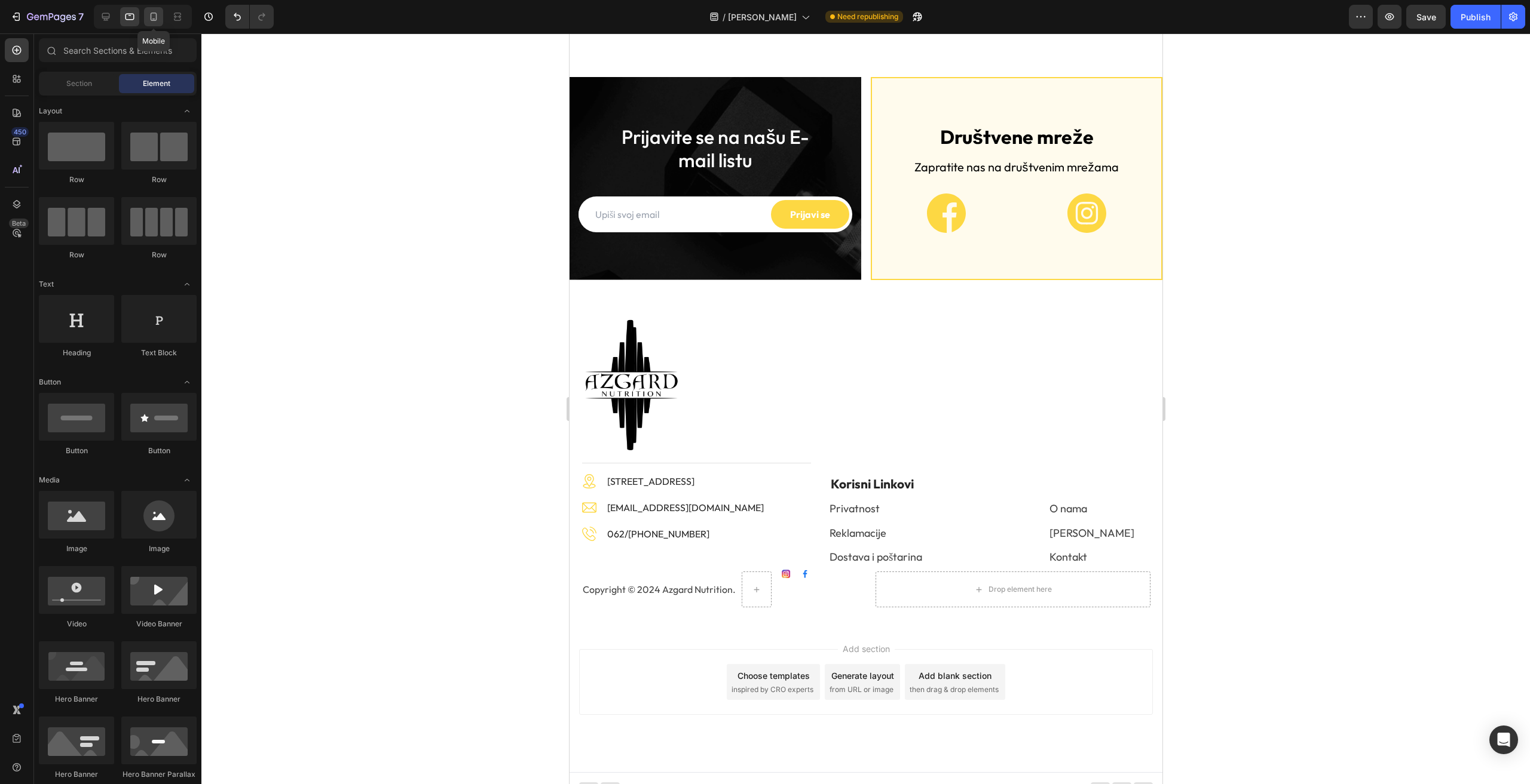
click at [159, 17] on icon at bounding box center [153, 16] width 12 height 12
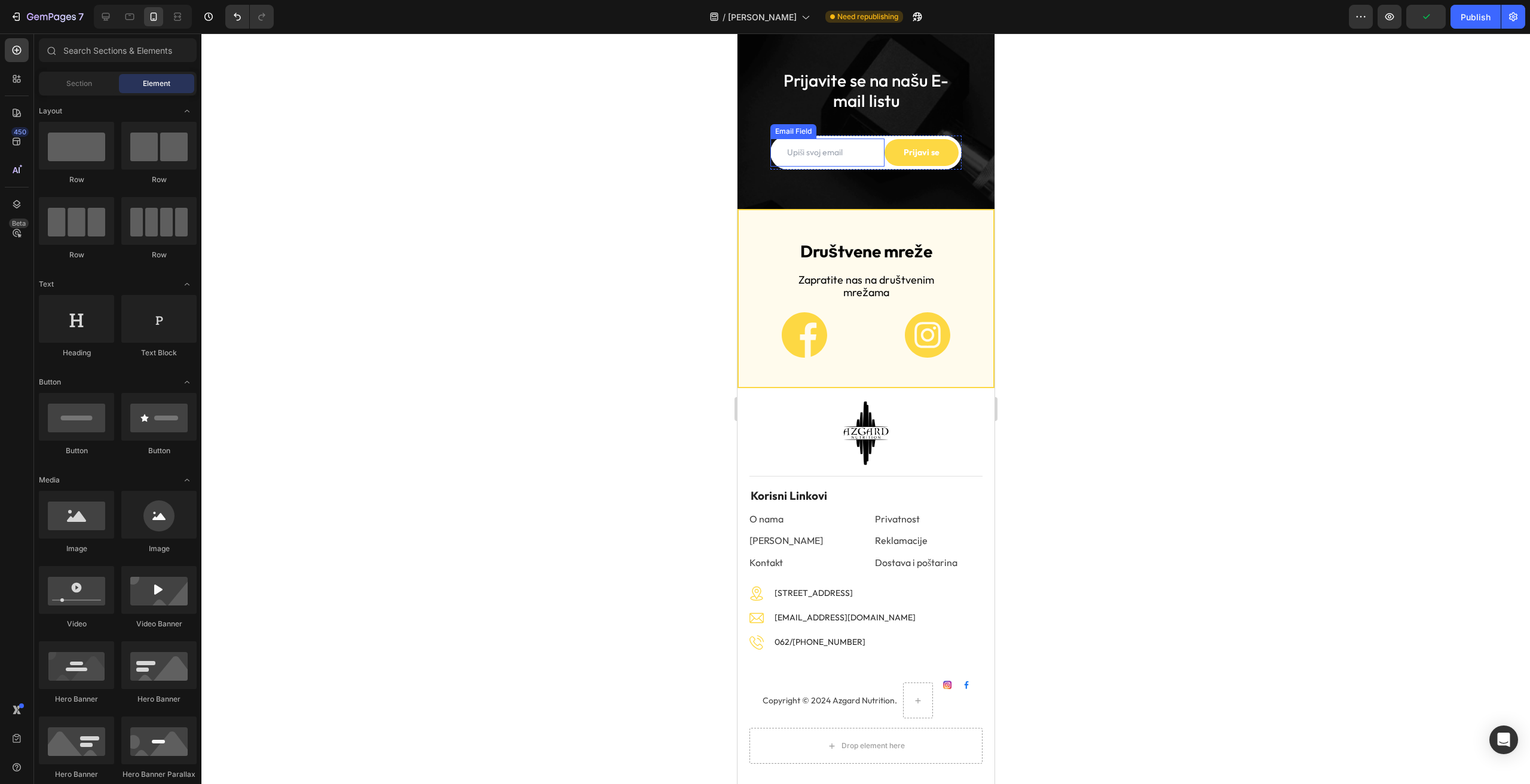
scroll to position [732, 0]
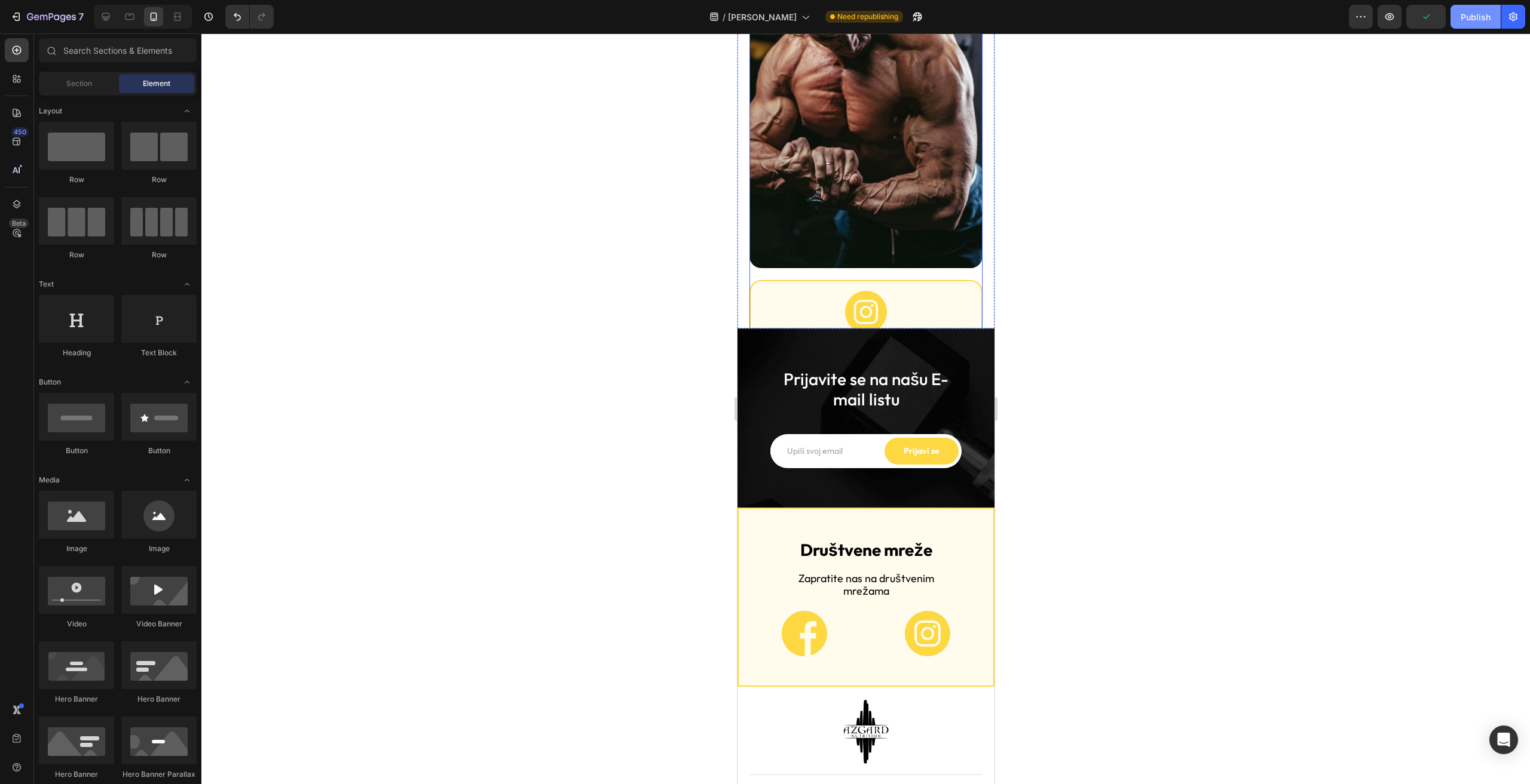
click at [1466, 14] on div "Publish" at bounding box center [1475, 17] width 30 height 13
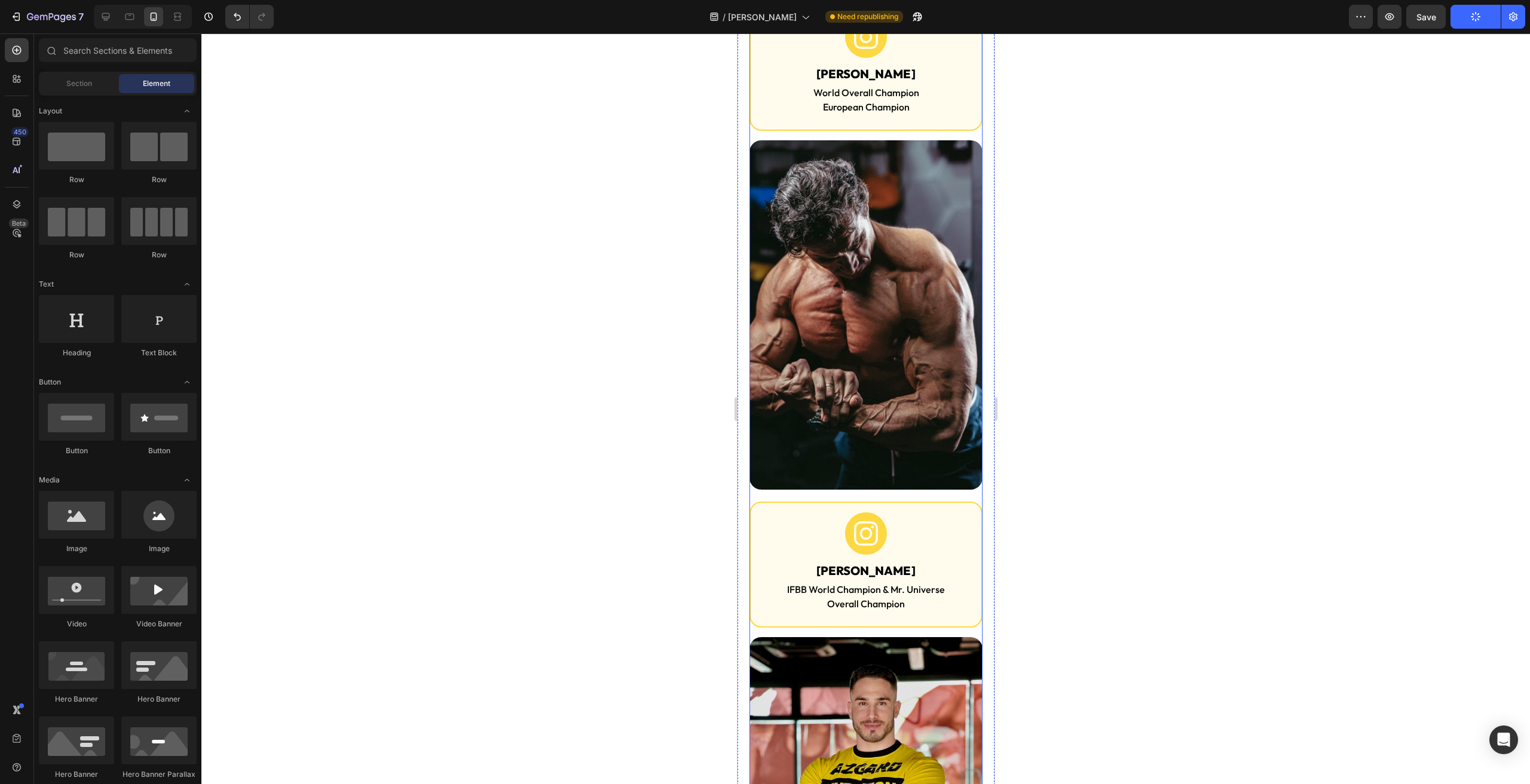
scroll to position [434, 0]
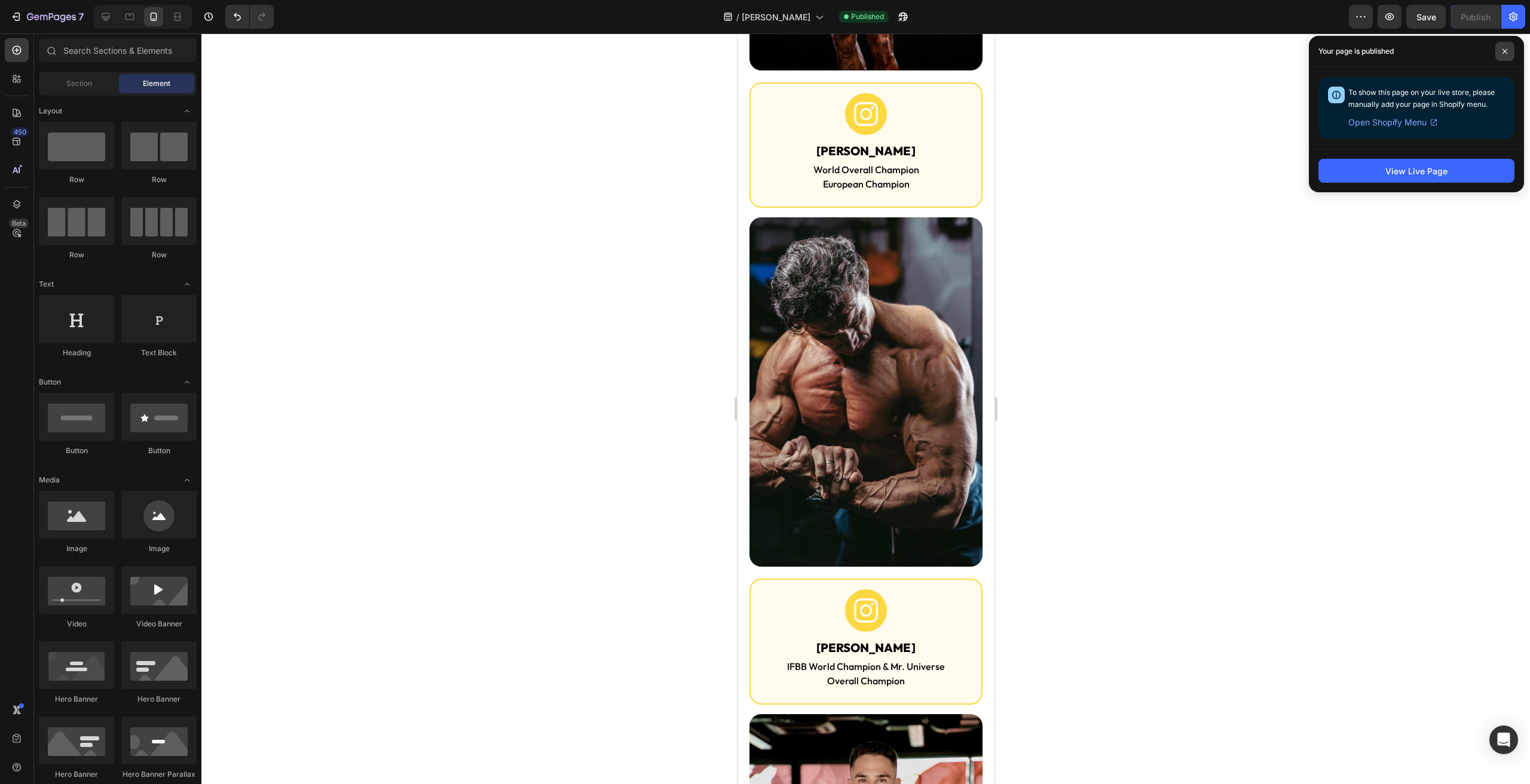
click at [1506, 49] on icon at bounding box center [1505, 52] width 6 height 6
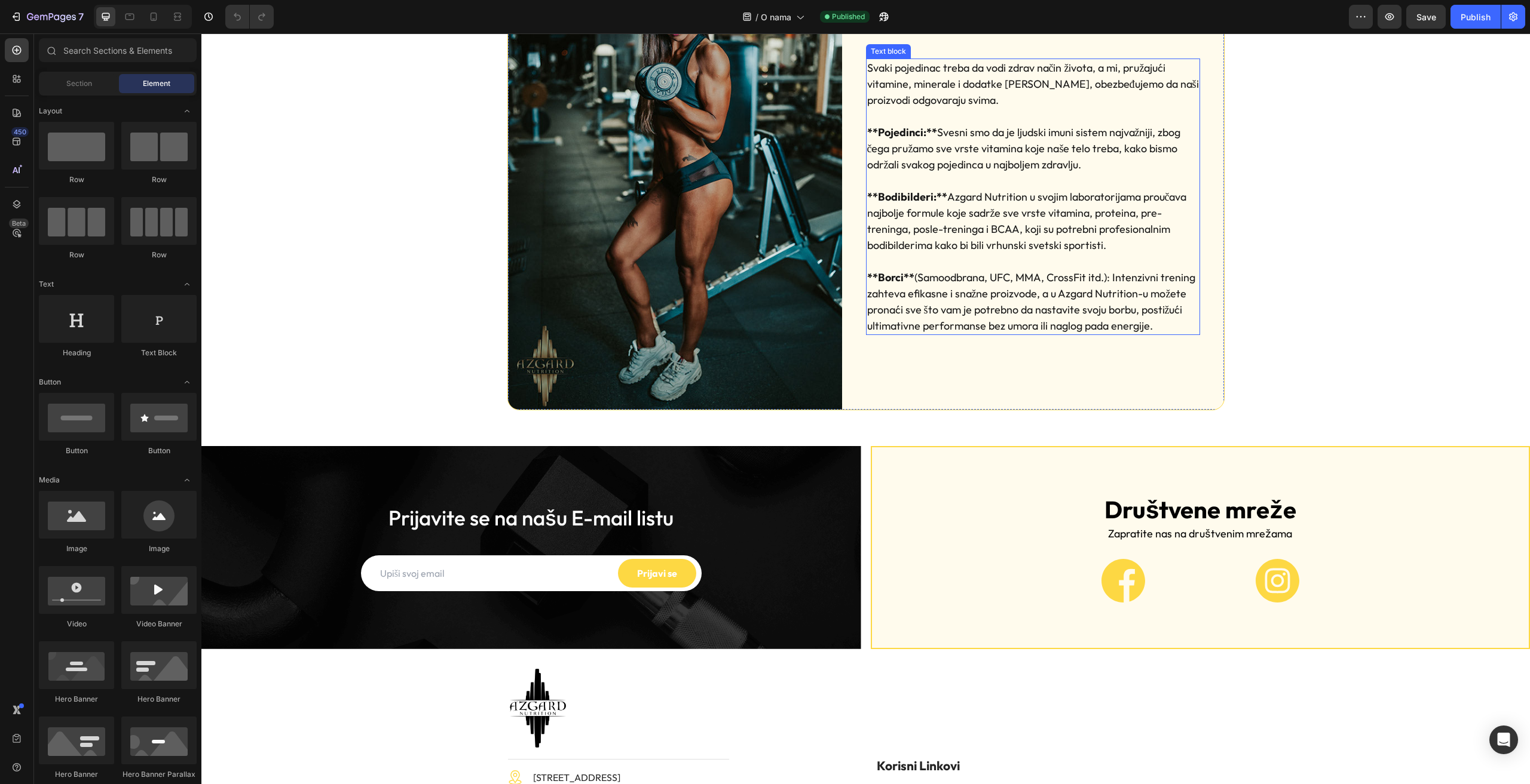
scroll to position [1177, 0]
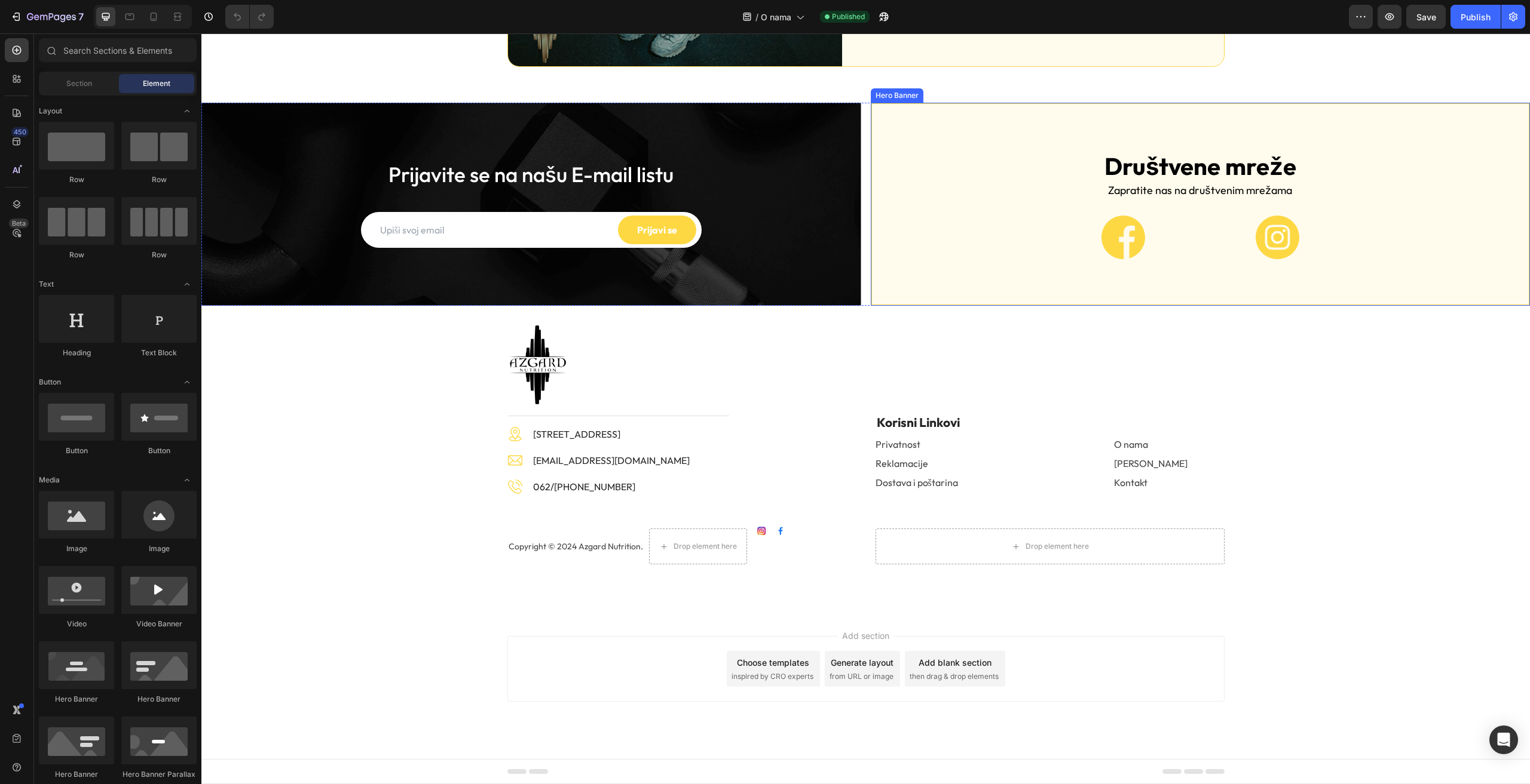
click at [991, 204] on div "Overlay" at bounding box center [1200, 204] width 657 height 201
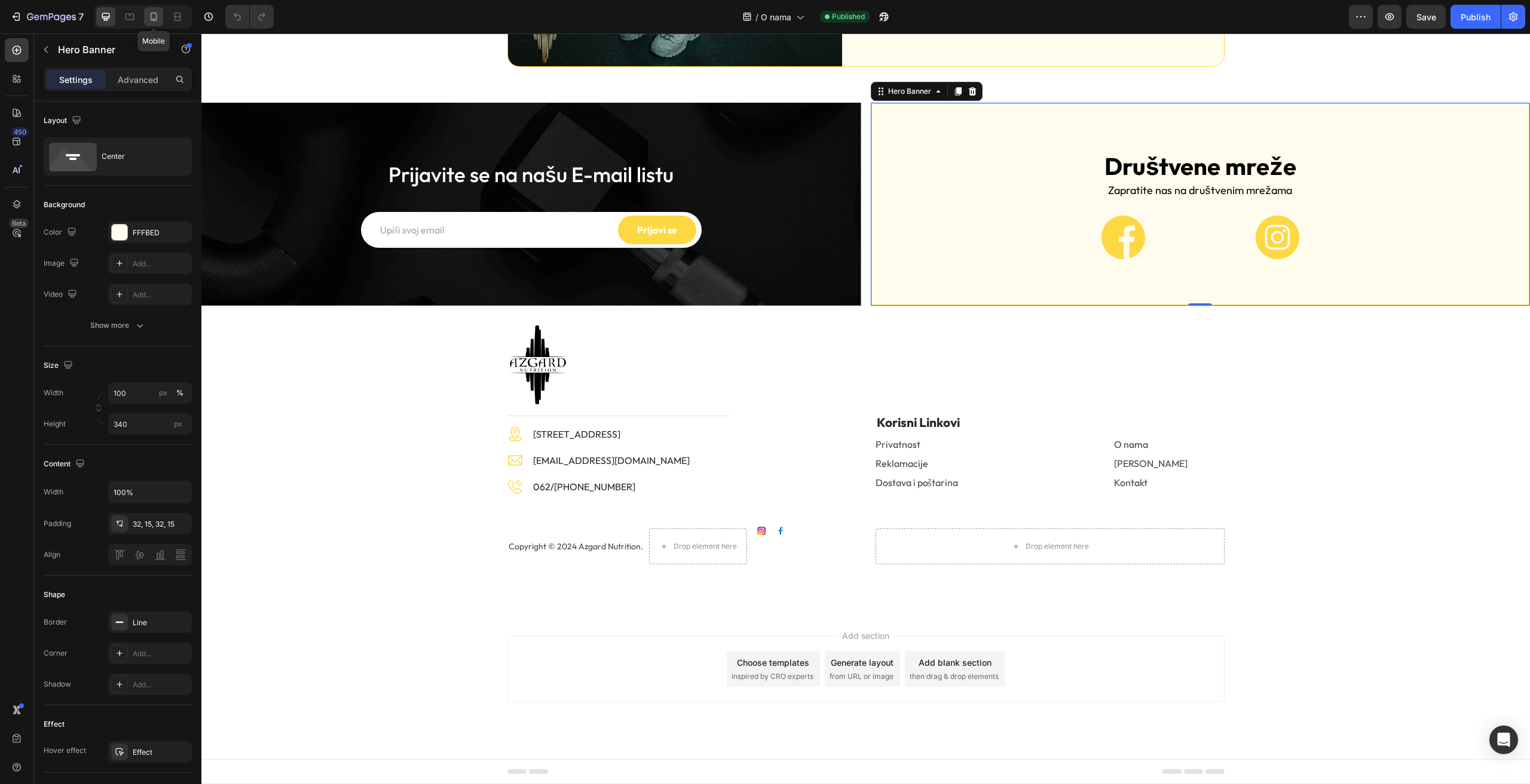
click at [157, 11] on icon at bounding box center [153, 16] width 12 height 12
type input "300"
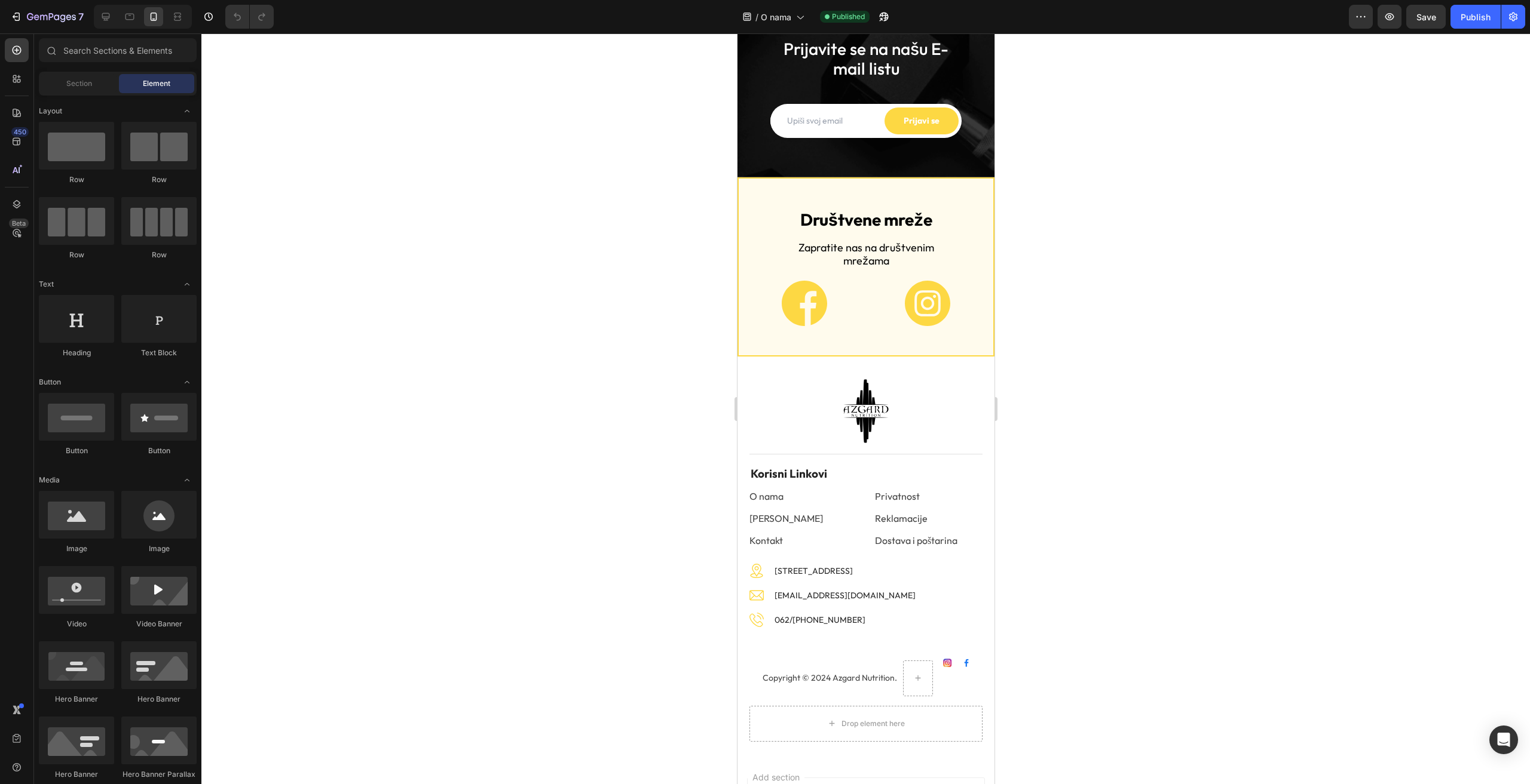
scroll to position [1776, 0]
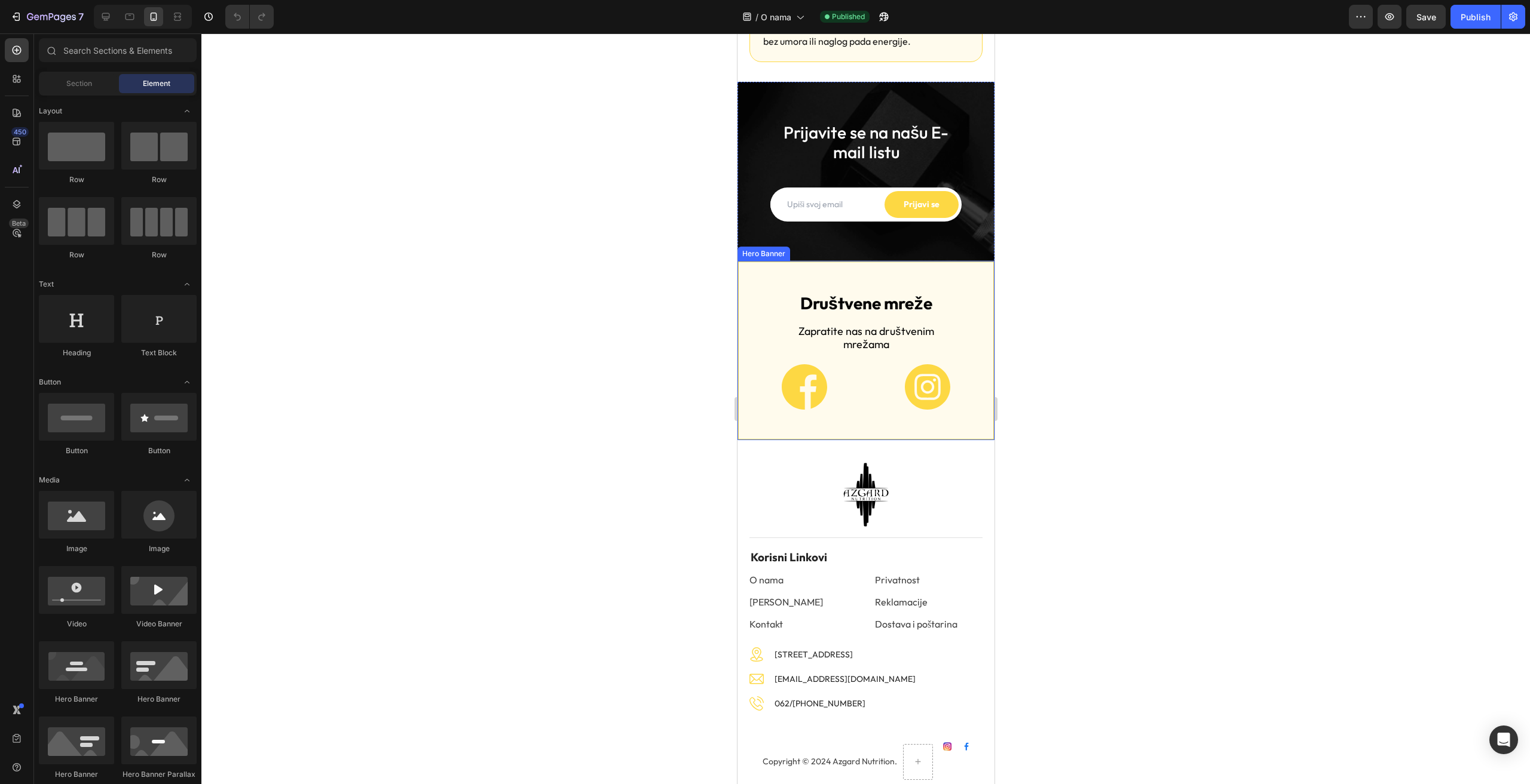
click at [757, 275] on div "Društvene mreže Heading Zapratite nas na društvenim mrežama Heading Image Image…" at bounding box center [865, 351] width 255 height 157
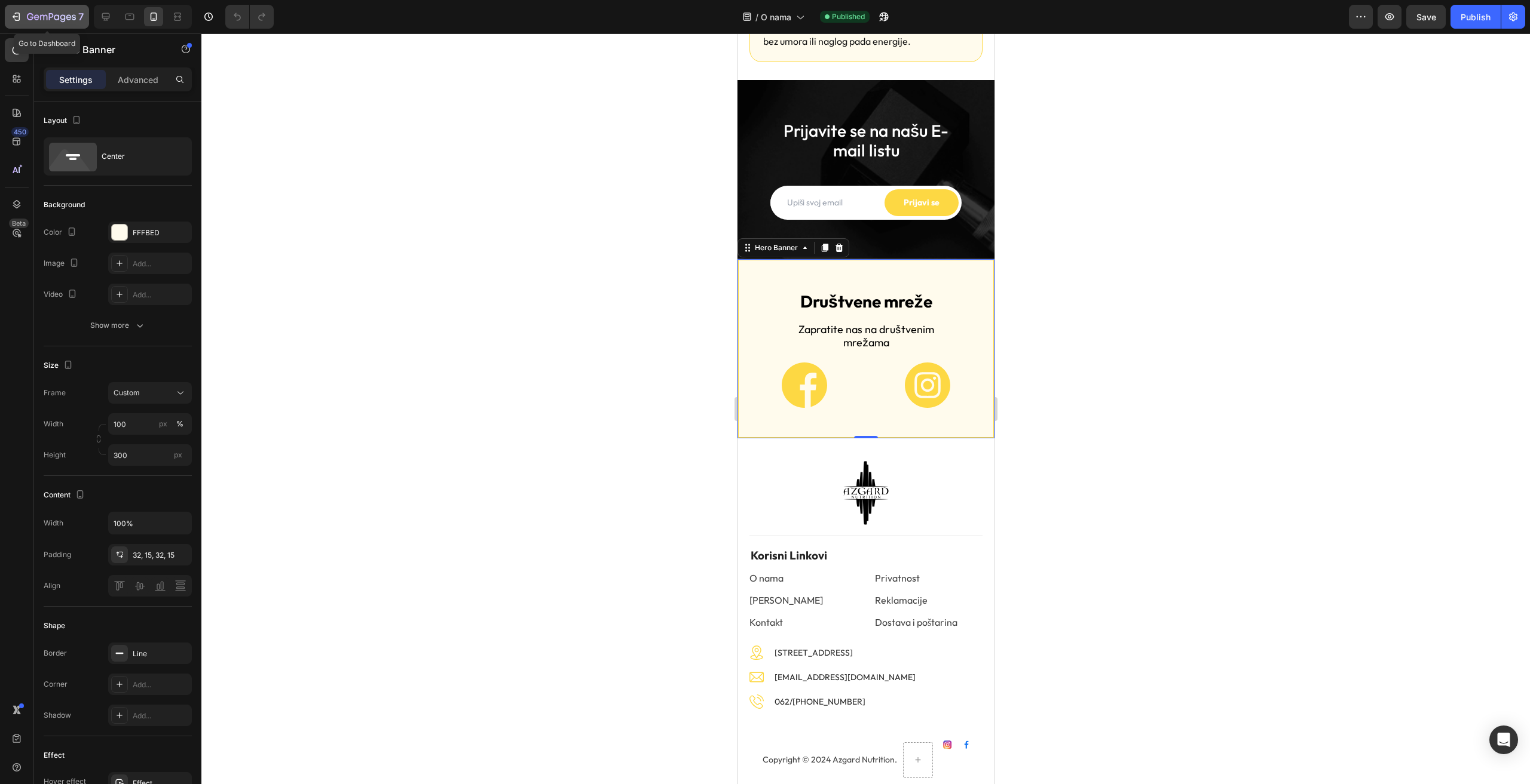
click at [44, 13] on icon "button" at bounding box center [51, 17] width 49 height 10
